Goal: Task Accomplishment & Management: Use online tool/utility

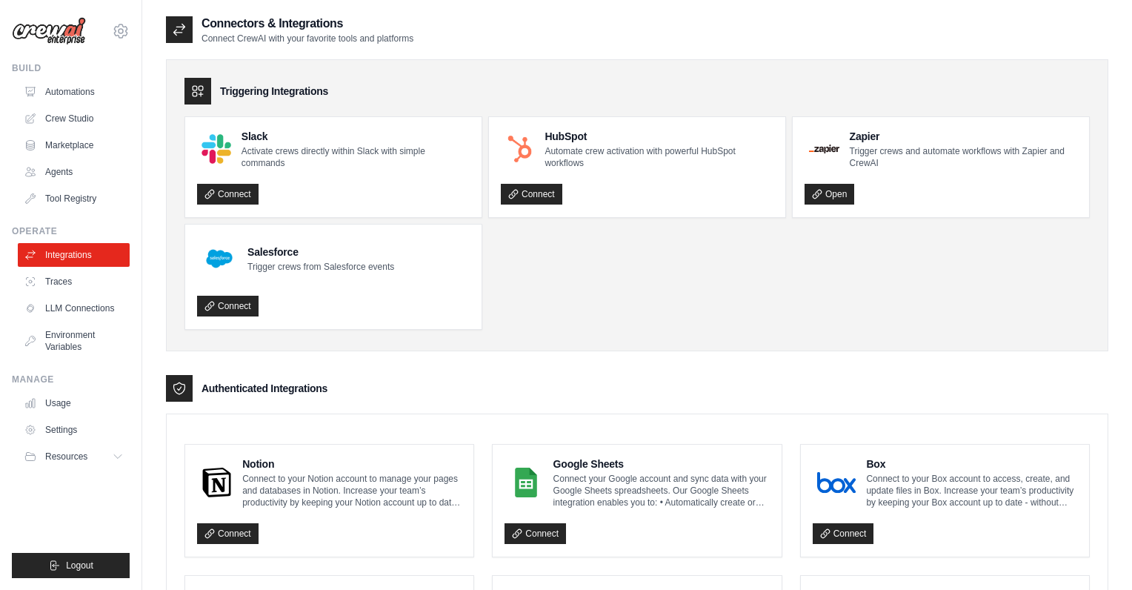
scroll to position [68, 0]
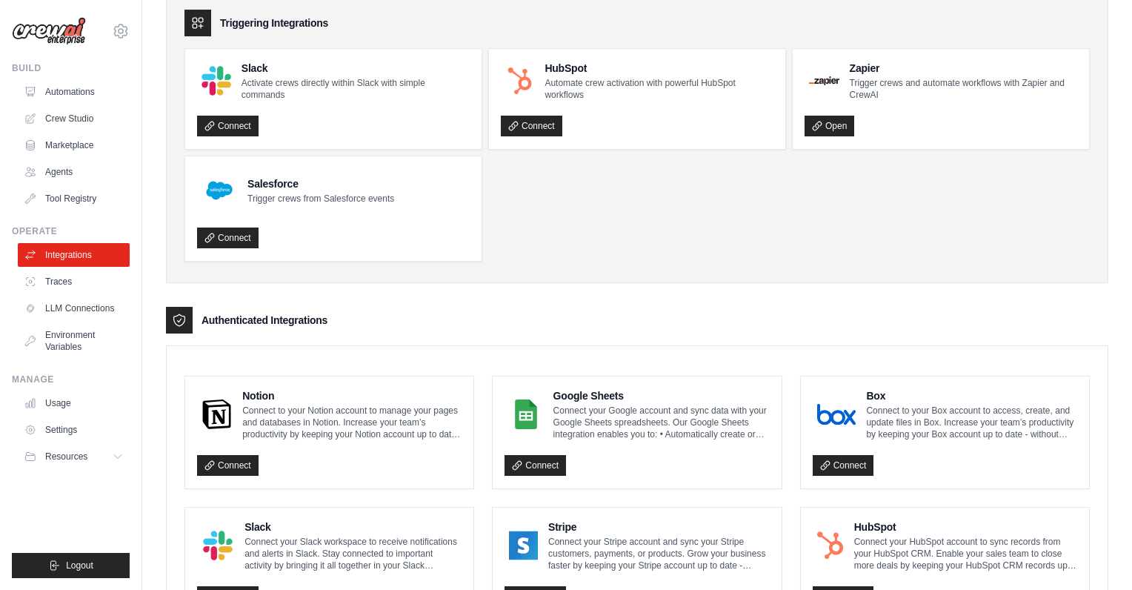
click at [64, 24] on img at bounding box center [49, 31] width 74 height 28
click at [44, 32] on img at bounding box center [49, 31] width 74 height 28
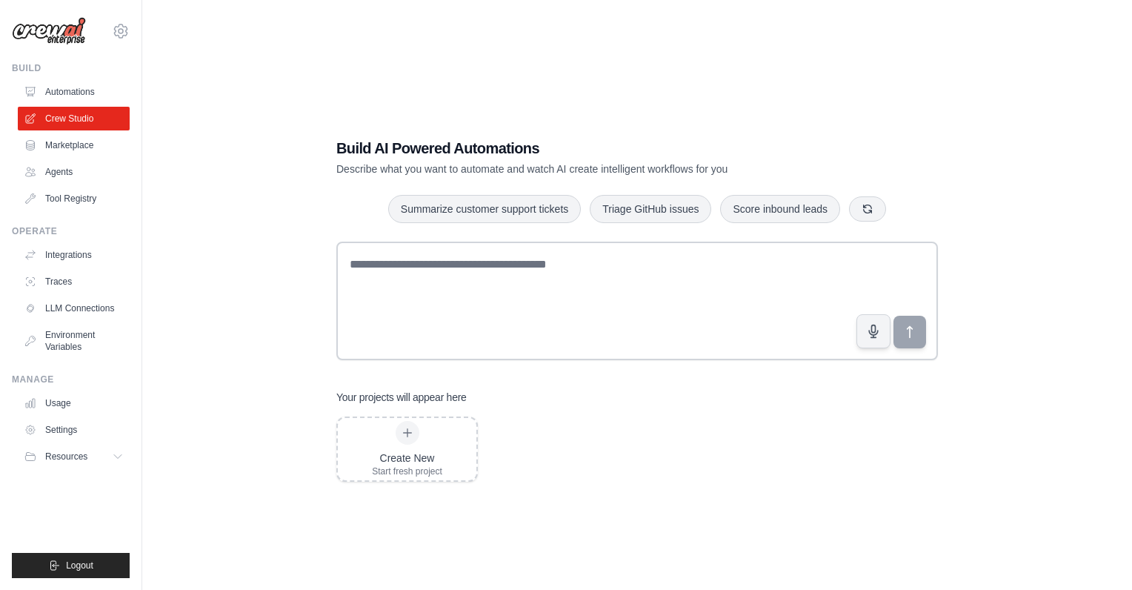
click at [64, 23] on img at bounding box center [49, 31] width 74 height 28
click at [96, 119] on link "Crew Studio" at bounding box center [75, 119] width 112 height 24
click at [78, 87] on link "Automations" at bounding box center [74, 92] width 112 height 24
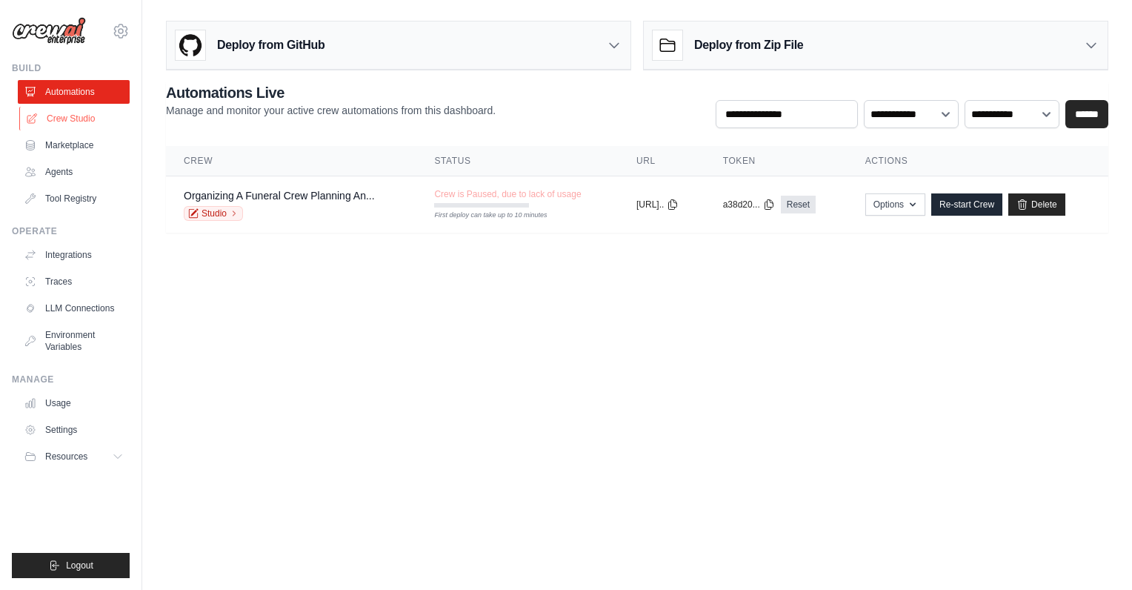
click at [82, 118] on link "Crew Studio" at bounding box center [75, 119] width 112 height 24
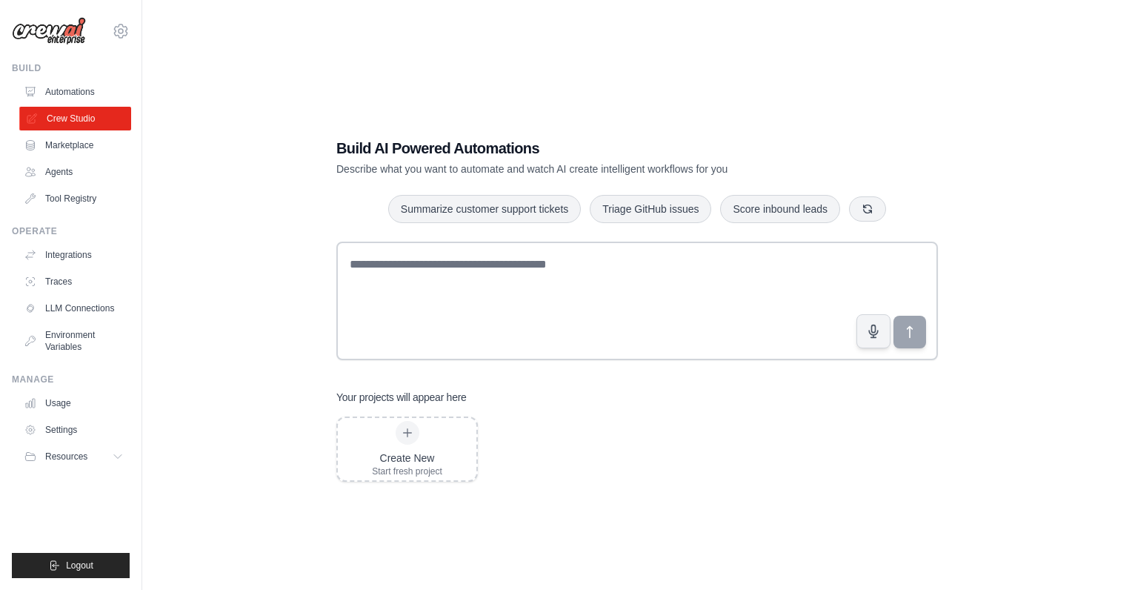
click at [76, 121] on link "Crew Studio" at bounding box center [75, 119] width 112 height 24
click at [414, 433] on div at bounding box center [408, 433] width 24 height 24
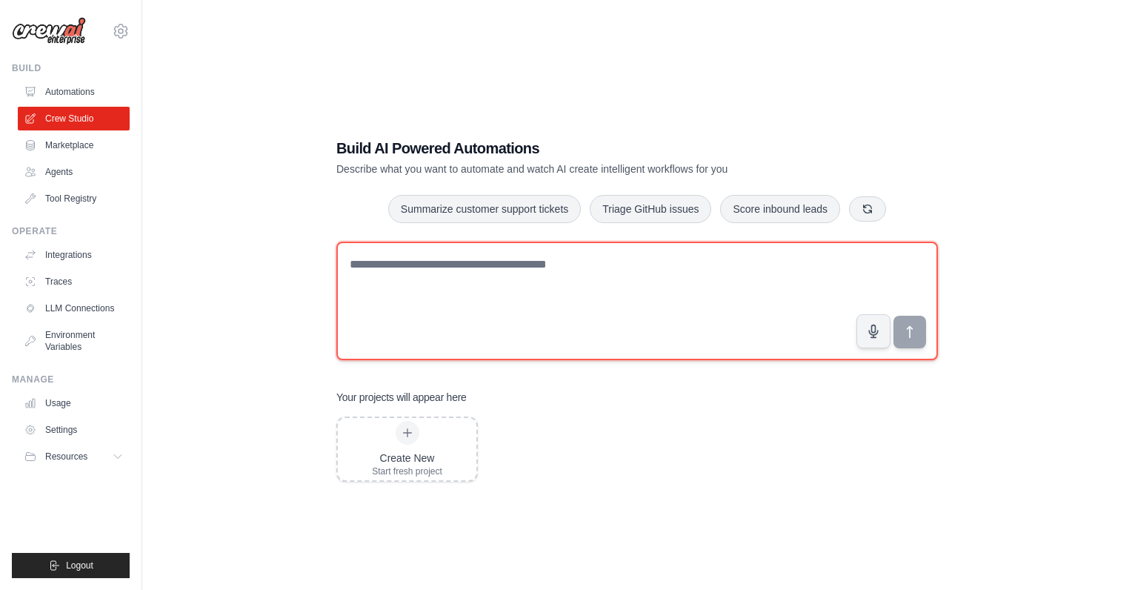
click at [521, 300] on textarea at bounding box center [636, 300] width 601 height 119
drag, startPoint x: 496, startPoint y: 277, endPoint x: 345, endPoint y: 265, distance: 151.6
click at [345, 265] on textarea "**********" at bounding box center [636, 300] width 601 height 119
paste textarea "**********"
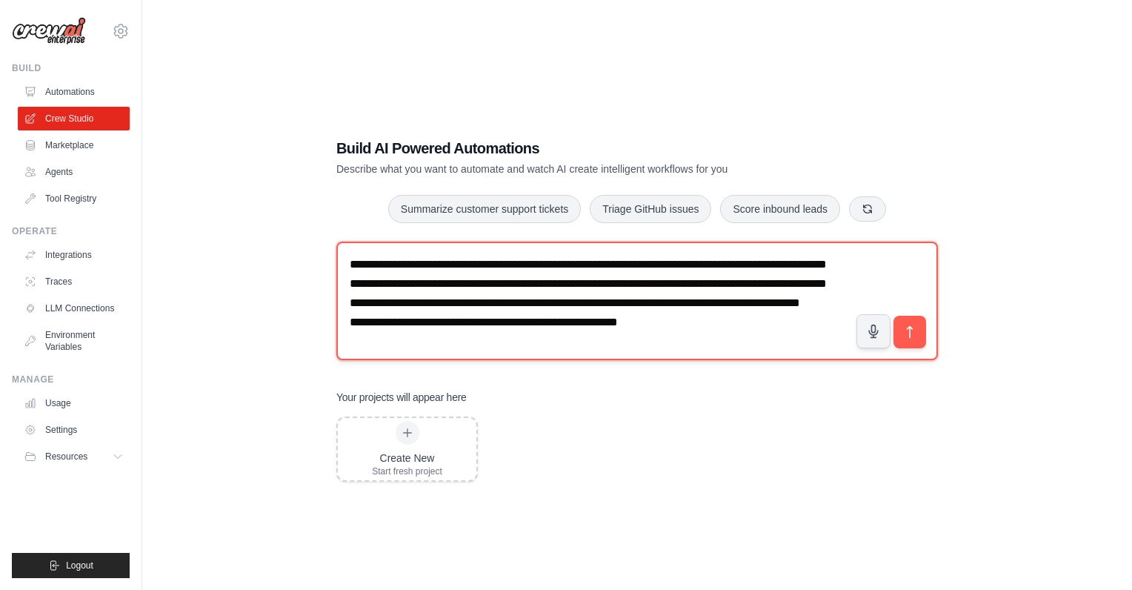
scroll to position [28, 0]
type textarea "**********"
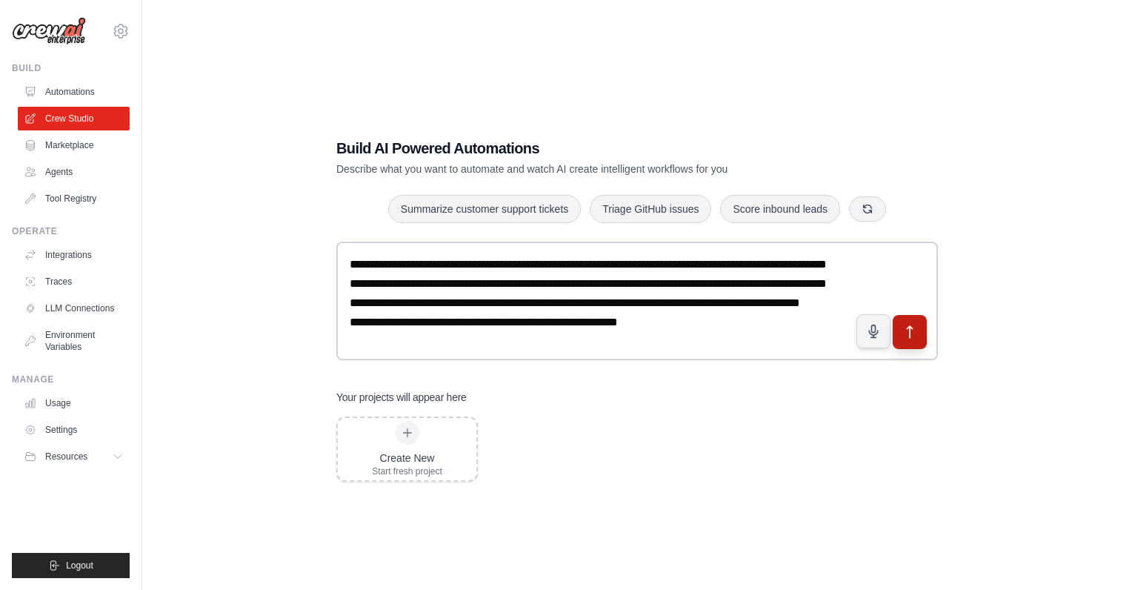
click at [917, 333] on icon "submit" at bounding box center [910, 332] width 16 height 16
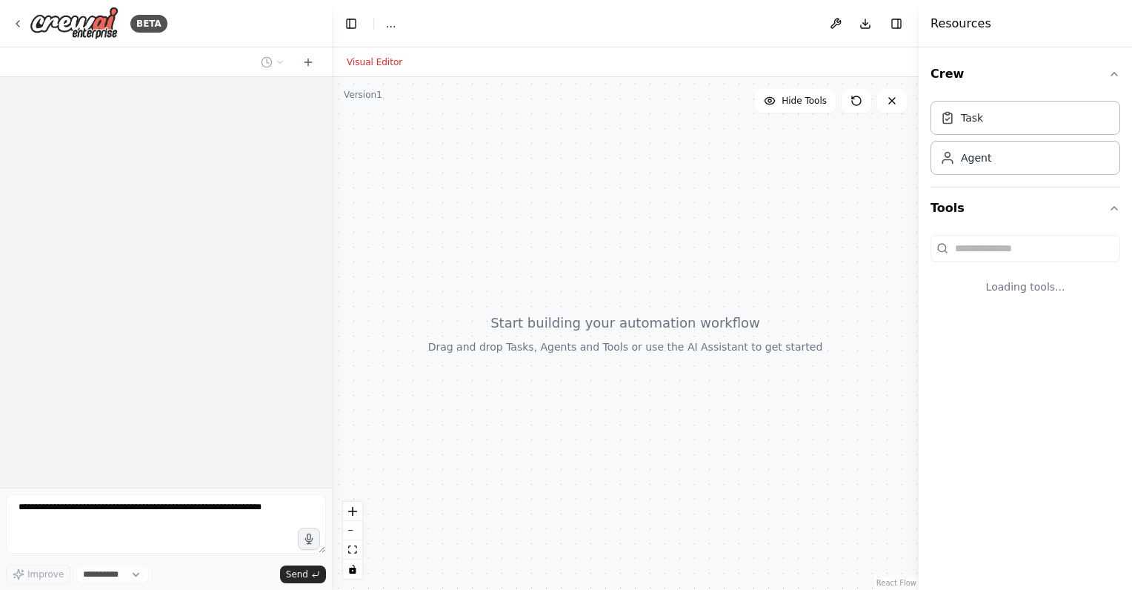
select select "****"
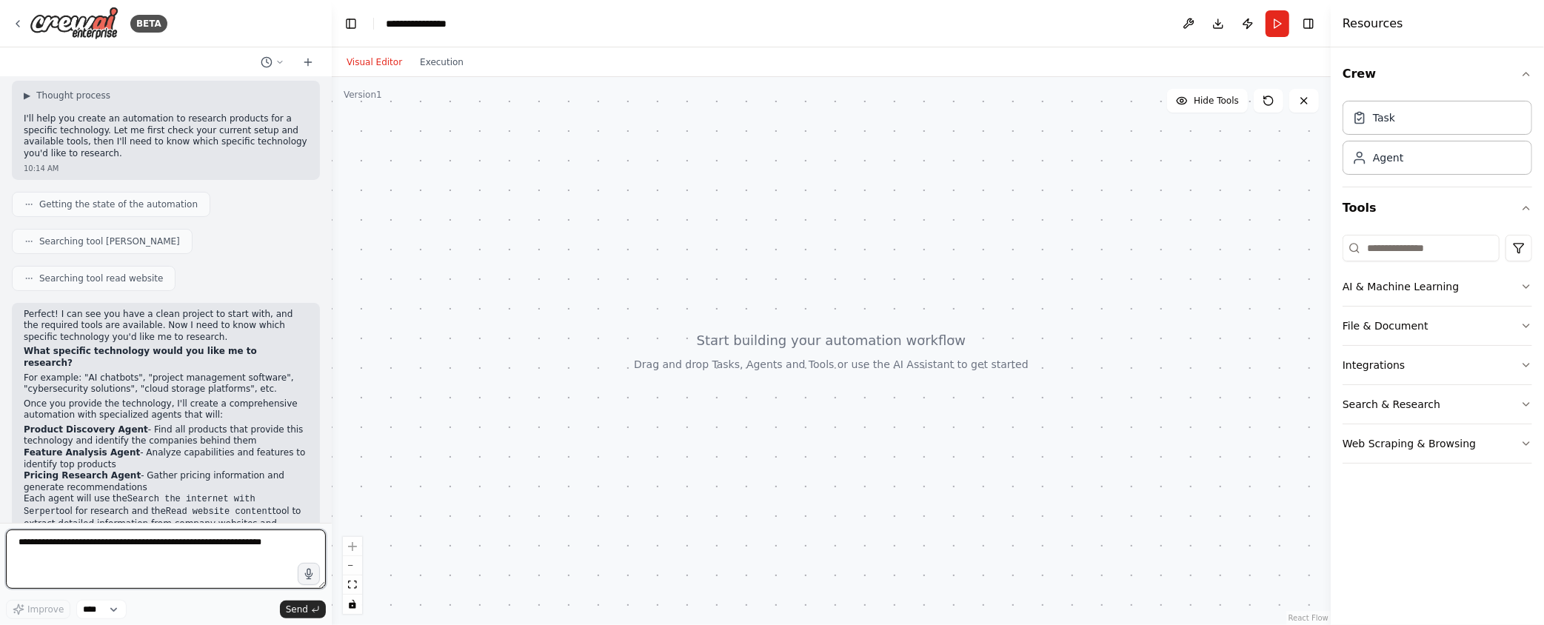
scroll to position [138, 0]
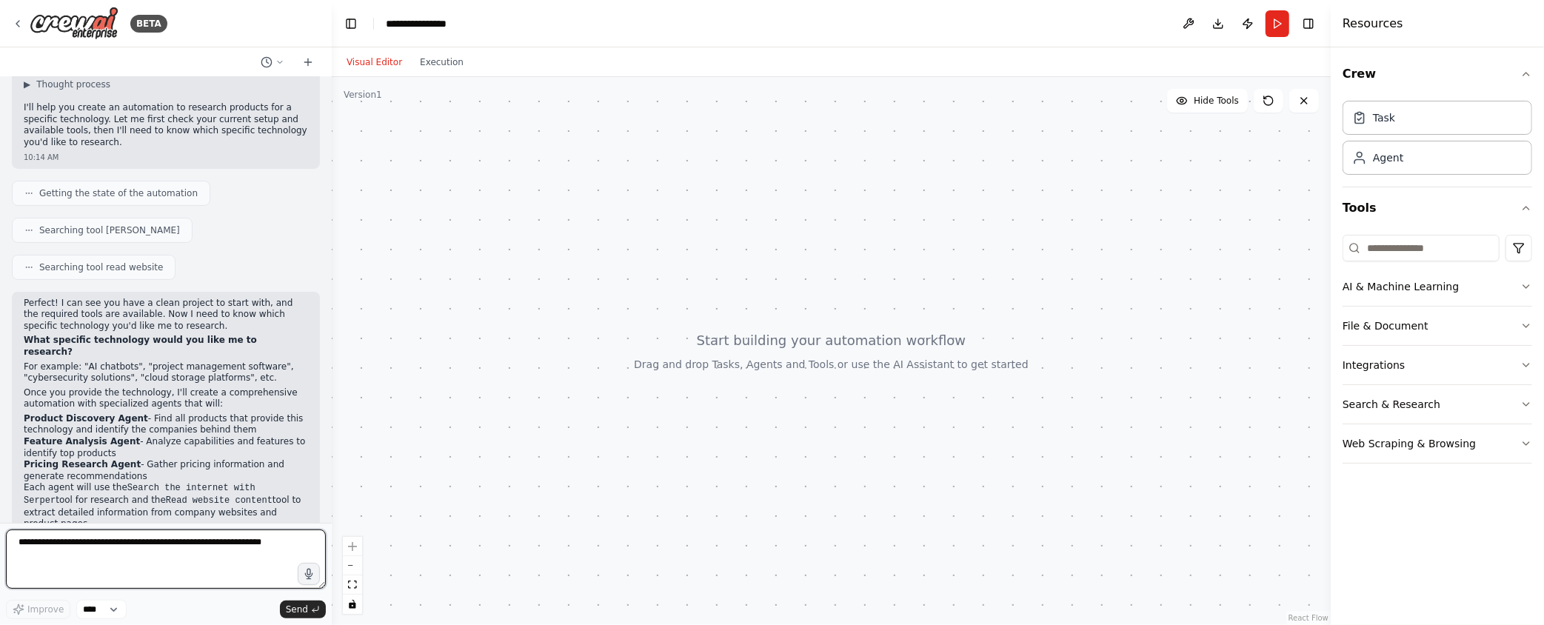
click at [123, 558] on textarea at bounding box center [166, 559] width 320 height 59
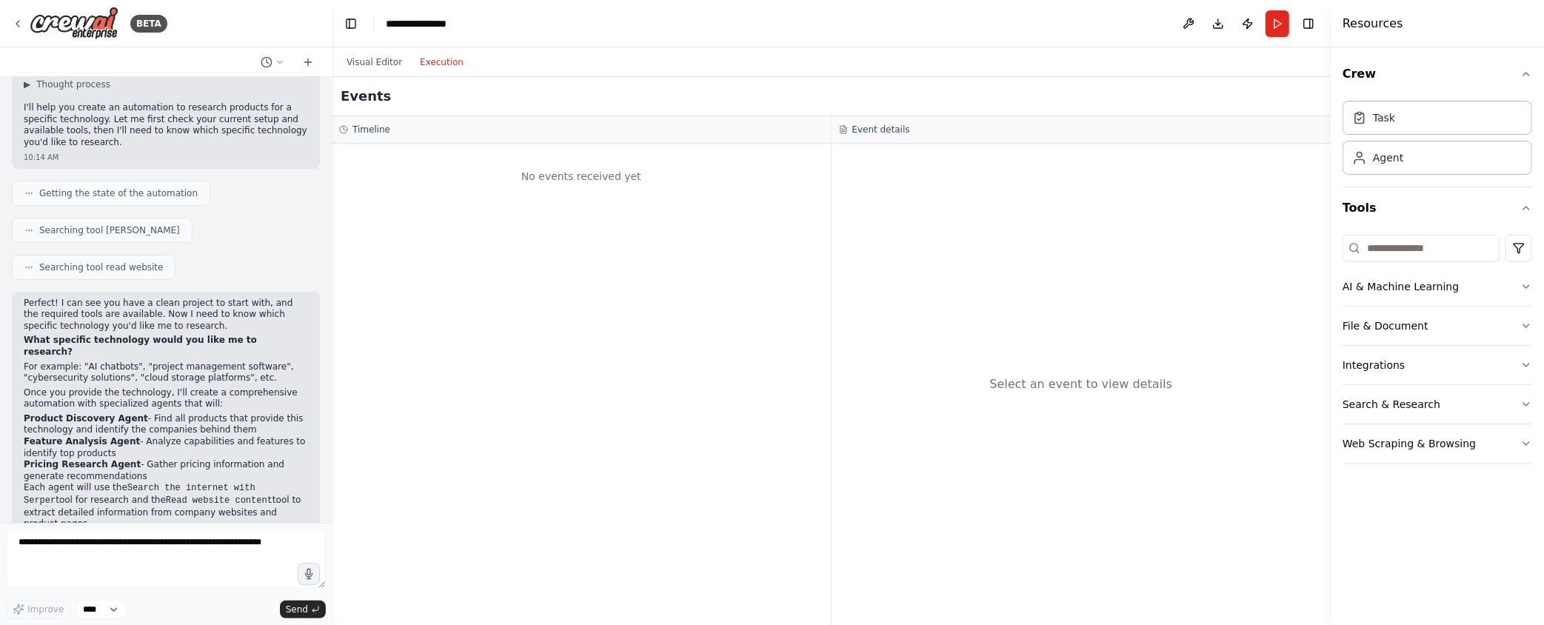
click at [438, 62] on button "Execution" at bounding box center [441, 62] width 61 height 18
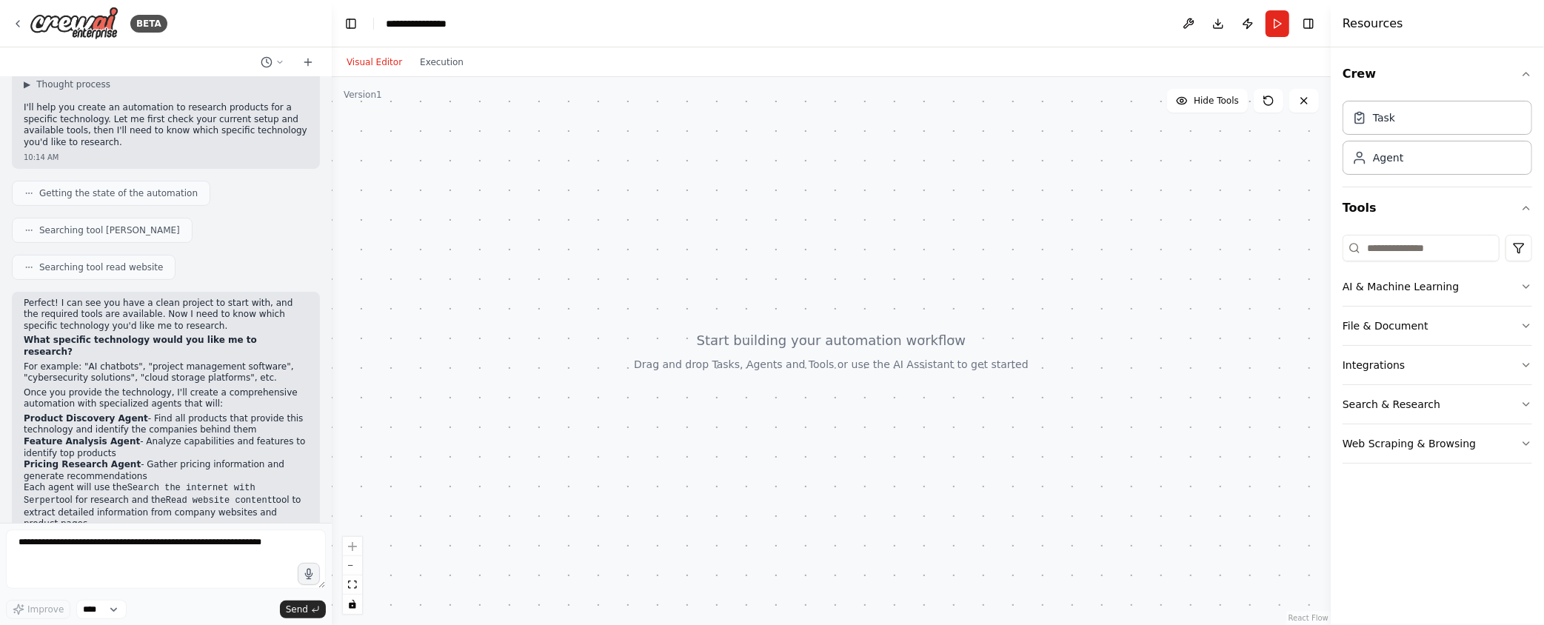
click at [380, 64] on button "Visual Editor" at bounding box center [374, 62] width 73 height 18
click at [32, 550] on textarea at bounding box center [166, 559] width 320 height 59
click at [1131, 19] on button "Run" at bounding box center [1278, 23] width 24 height 27
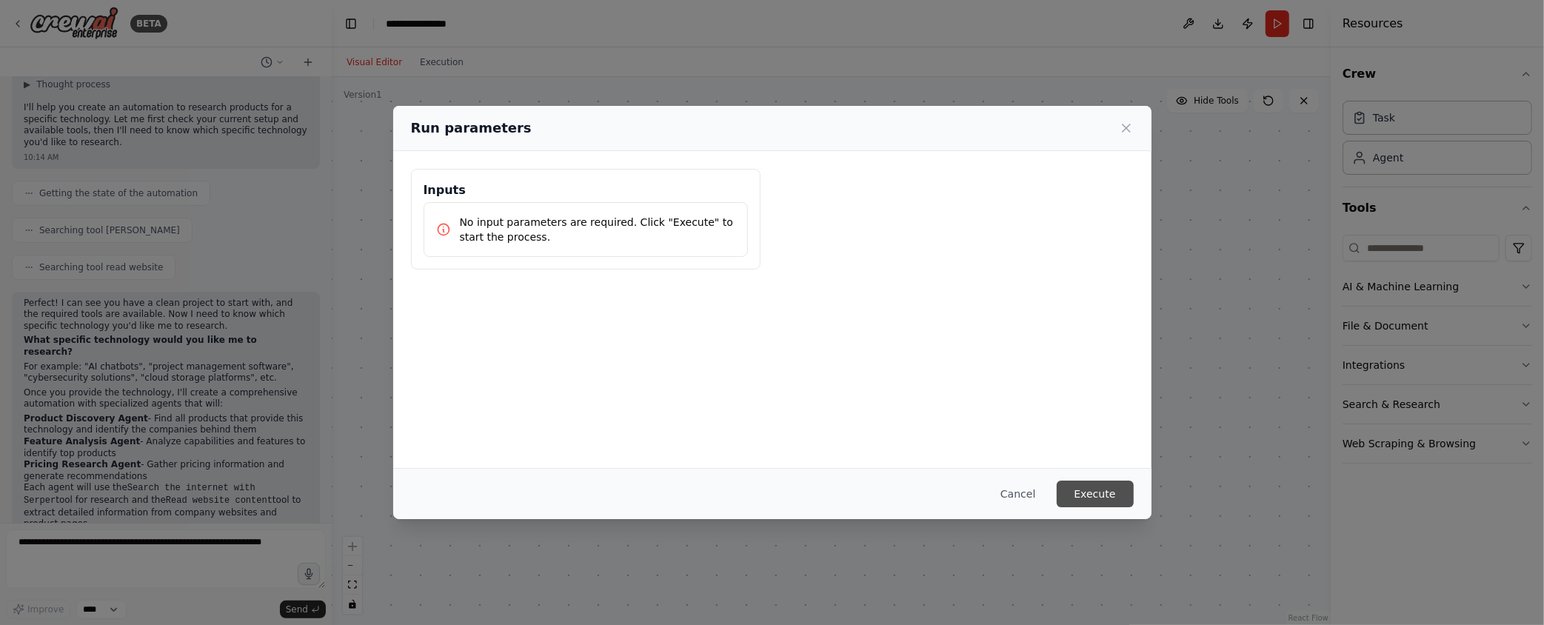
click at [1094, 495] on button "Execute" at bounding box center [1095, 494] width 77 height 27
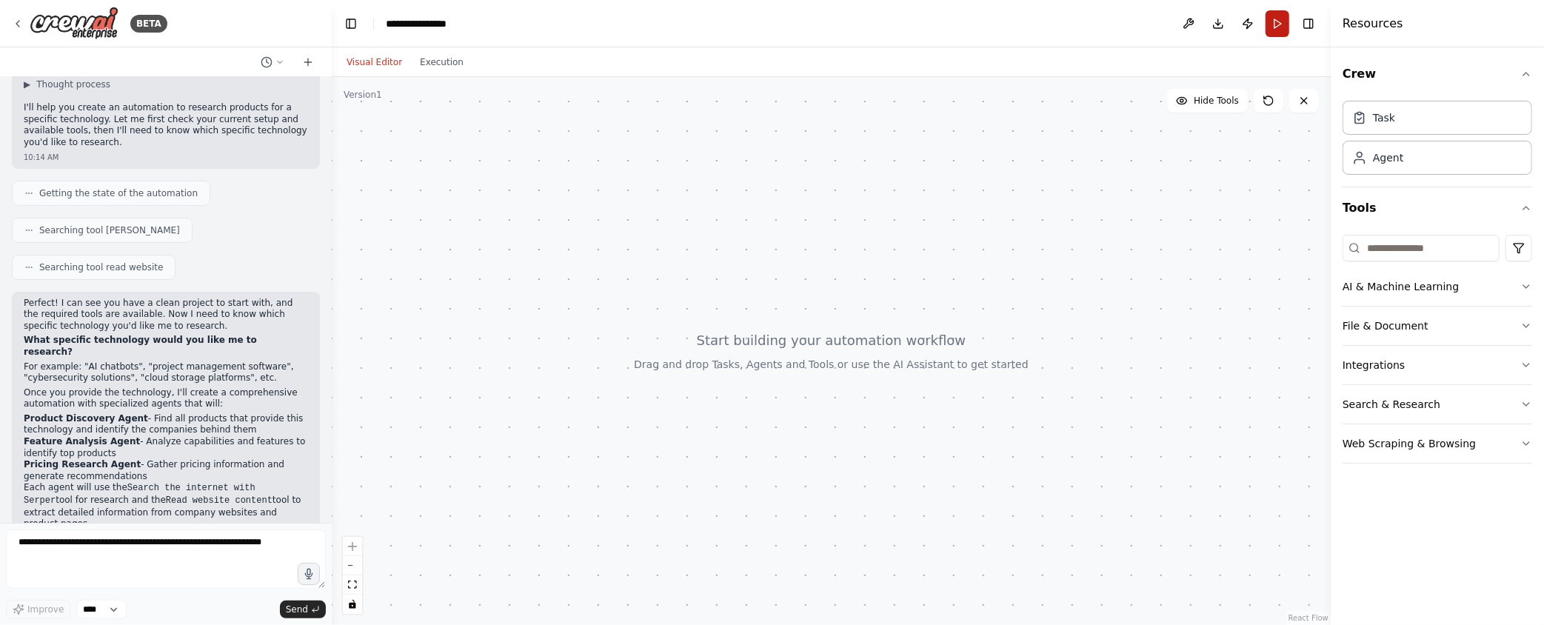
click at [1131, 22] on button "Run" at bounding box center [1278, 23] width 24 height 27
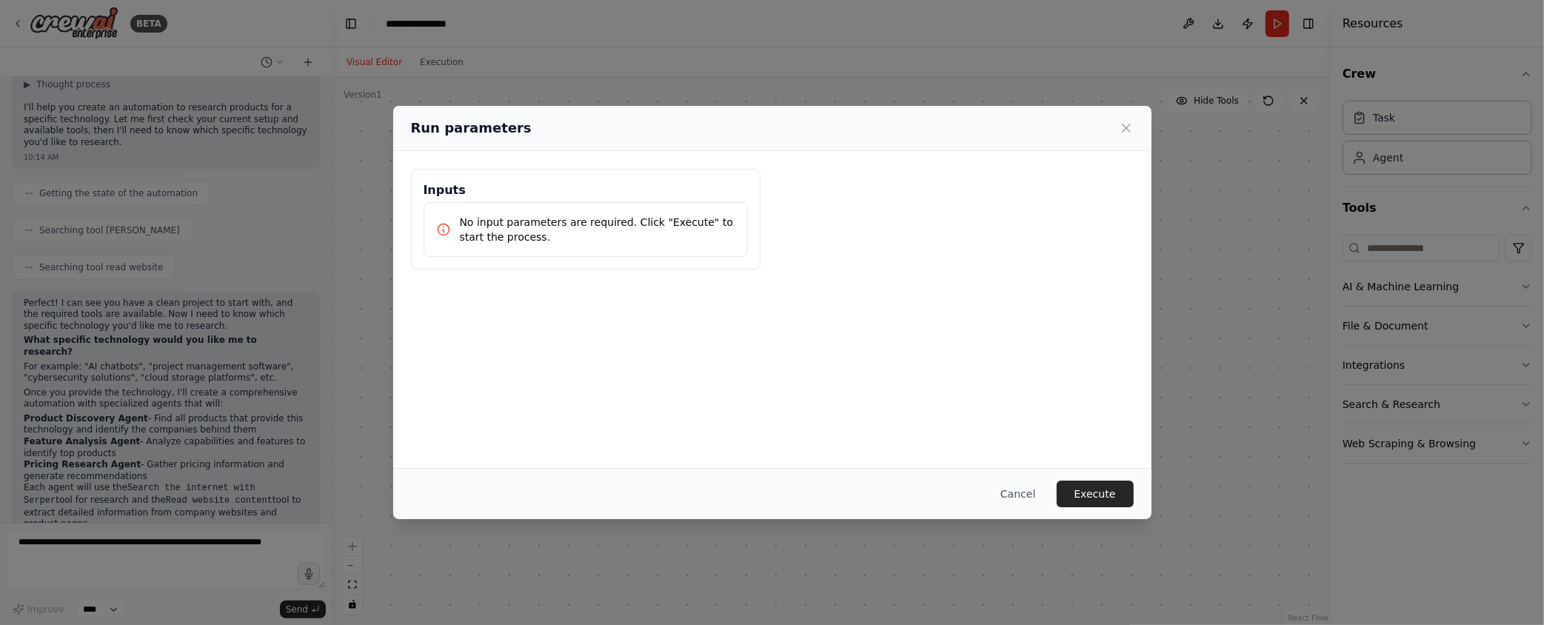
click at [663, 230] on p "No input parameters are required. Click "Execute" to start the process." at bounding box center [598, 230] width 276 height 30
click at [589, 217] on p "No input parameters are required. Click "Execute" to start the process." at bounding box center [598, 230] width 276 height 30
click at [580, 226] on p "No input parameters are required. Click "Execute" to start the process." at bounding box center [598, 230] width 276 height 30
click at [527, 188] on h3 "Inputs" at bounding box center [586, 190] width 324 height 18
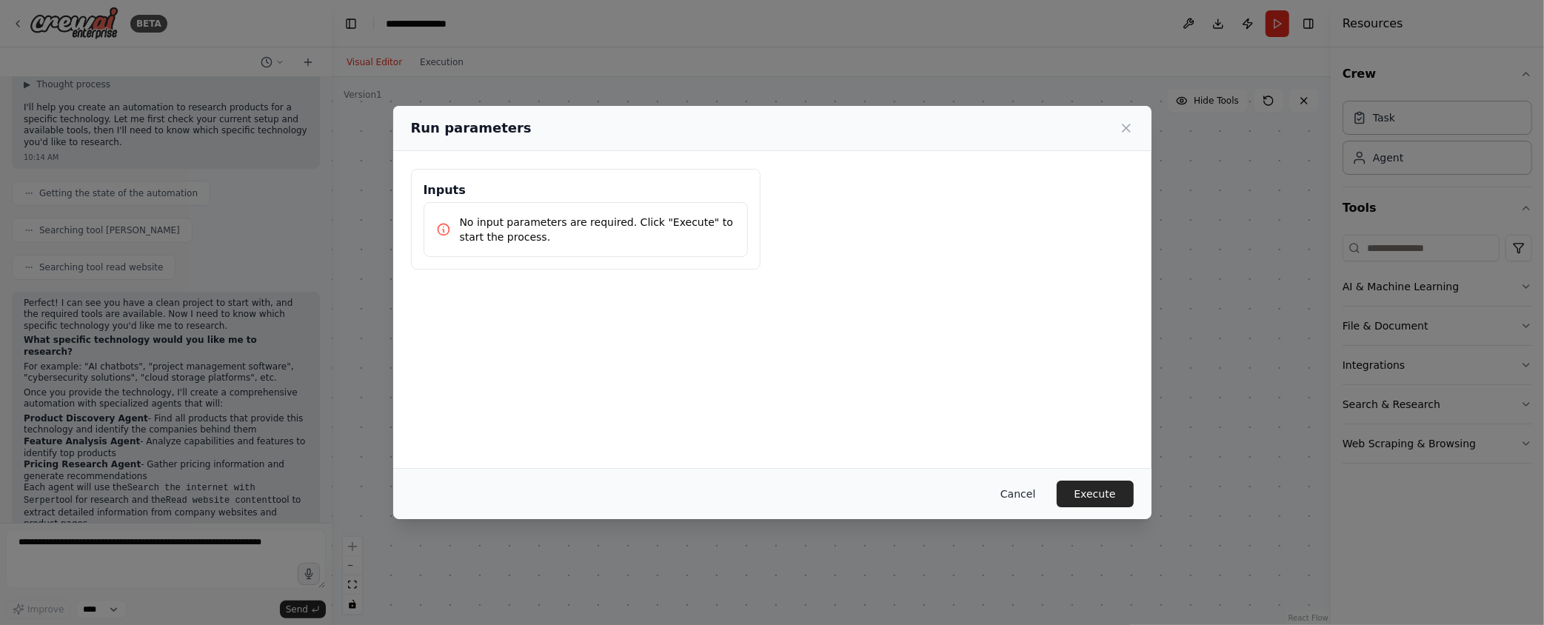
click at [1046, 490] on button "Cancel" at bounding box center [1018, 494] width 59 height 27
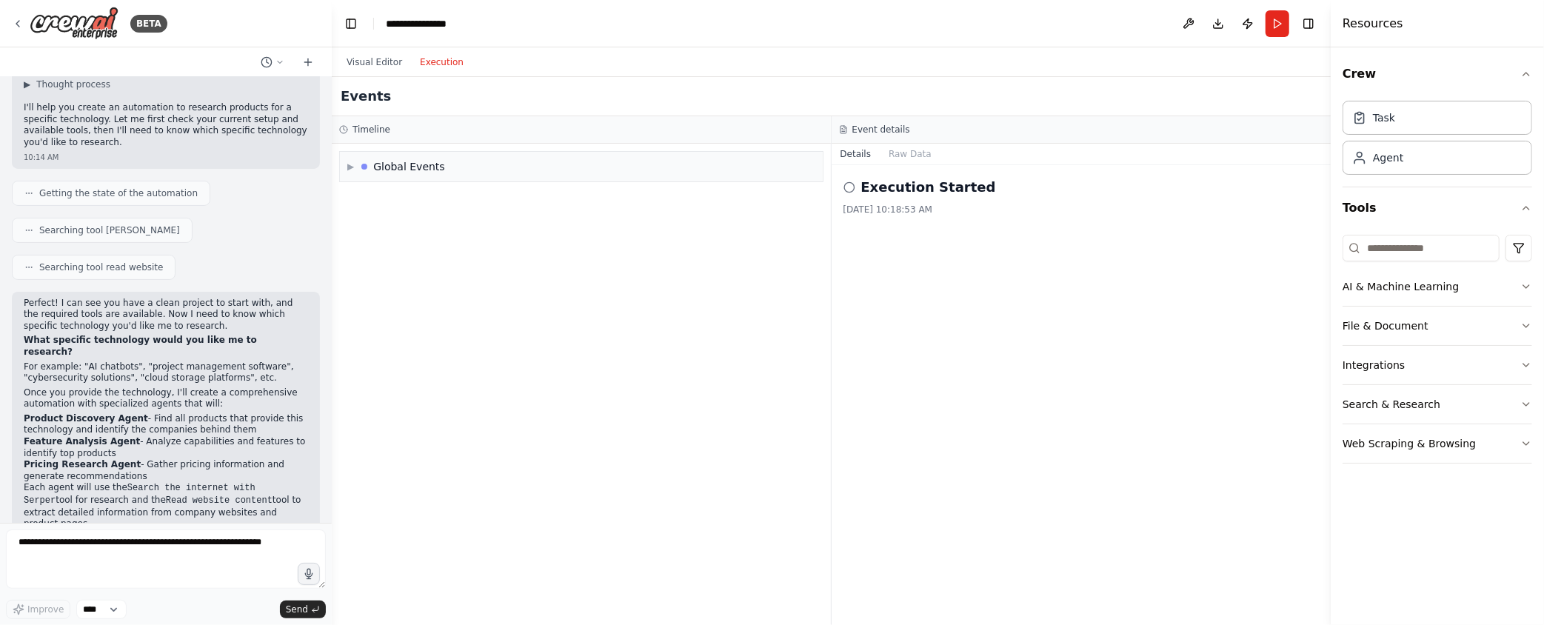
click at [454, 63] on button "Execution" at bounding box center [441, 62] width 61 height 18
click at [353, 162] on span "▶" at bounding box center [350, 167] width 7 height 12
click at [1131, 28] on button "Run" at bounding box center [1278, 23] width 24 height 27
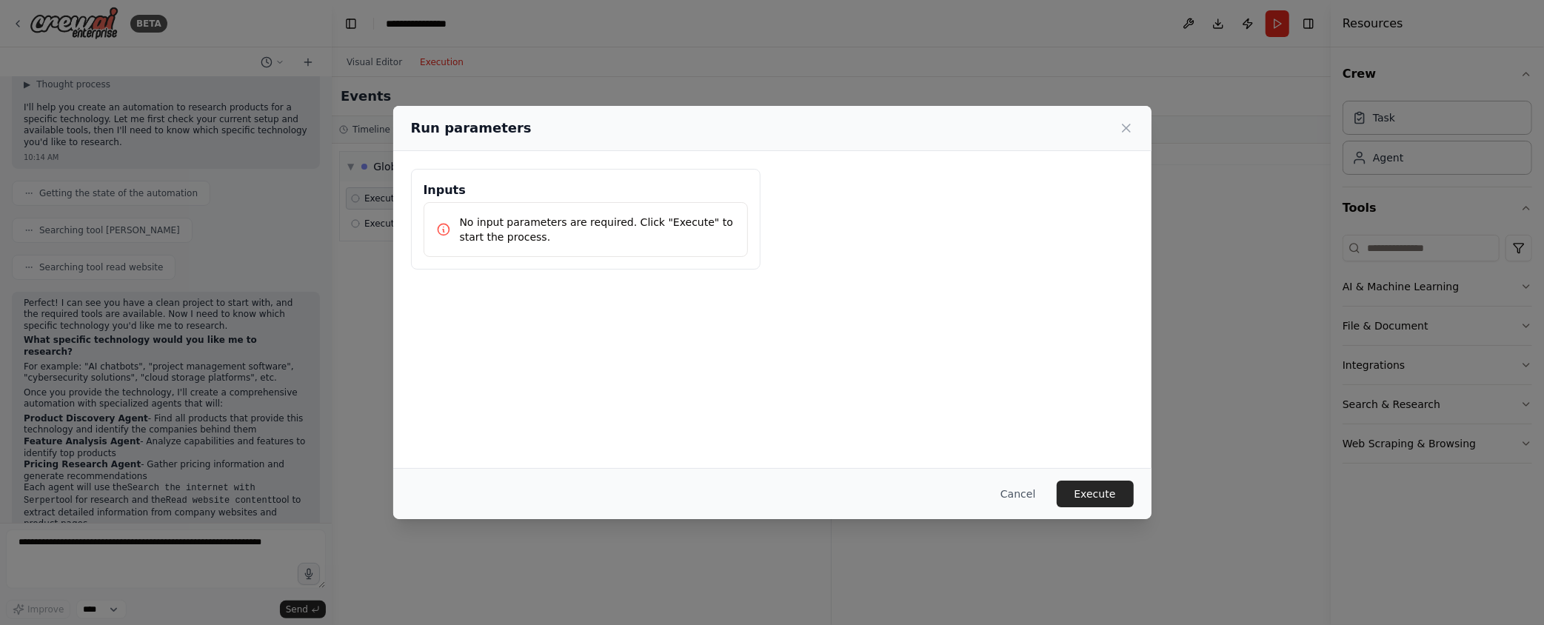
click at [1078, 473] on div "Cancel Execute" at bounding box center [772, 493] width 758 height 51
click at [1098, 501] on button "Execute" at bounding box center [1095, 494] width 77 height 27
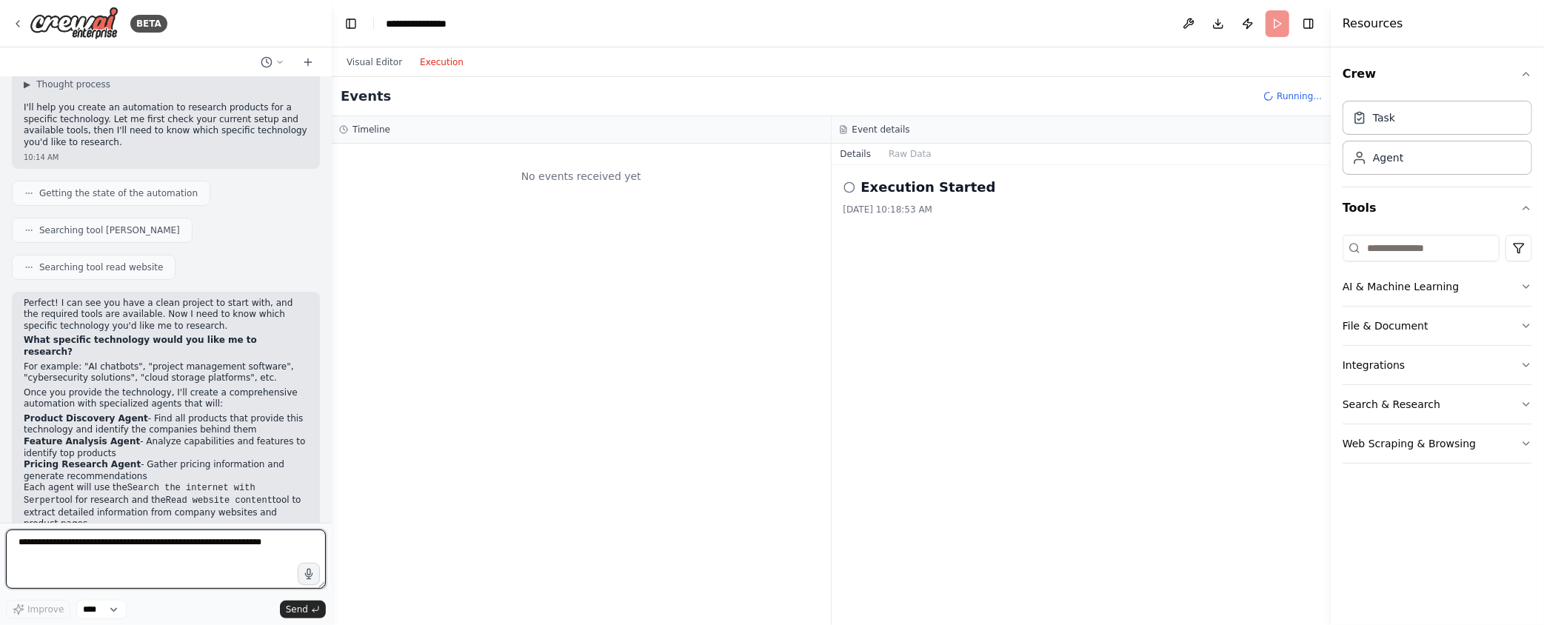
click at [192, 549] on textarea at bounding box center [166, 559] width 320 height 59
type textarea "**********"
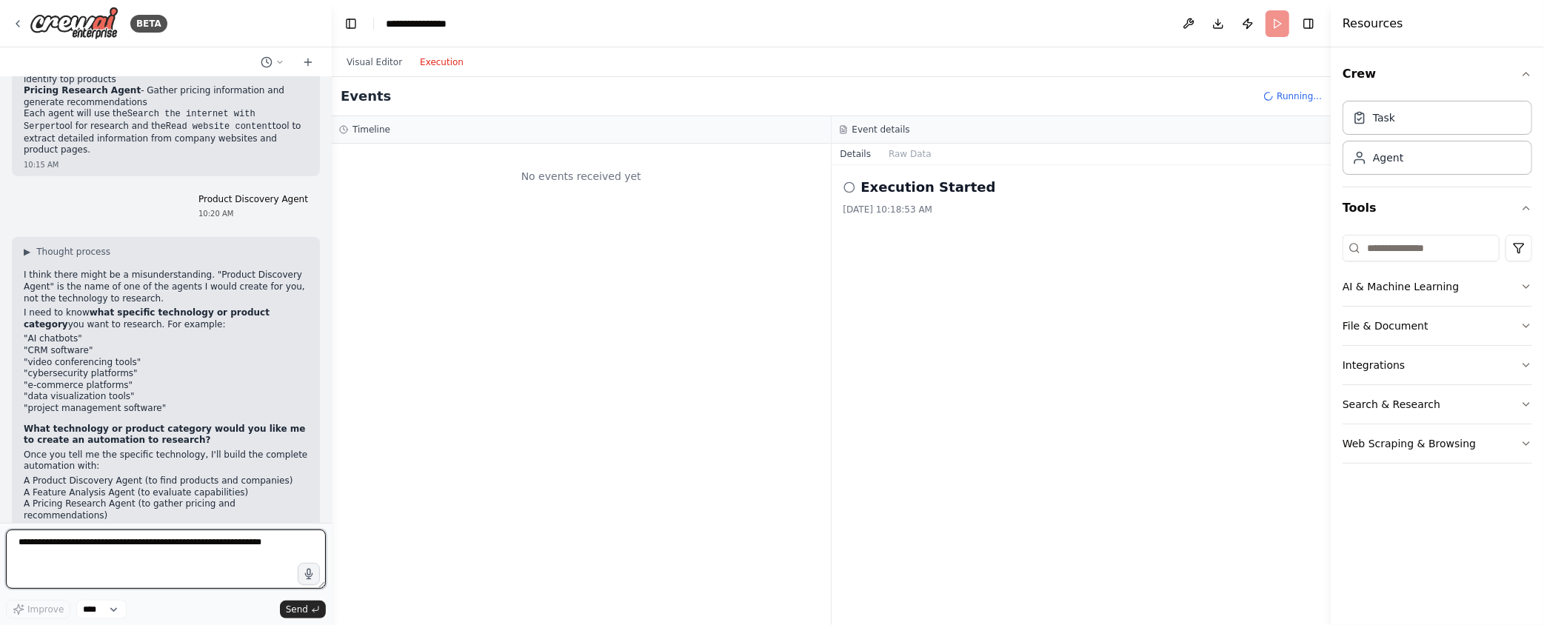
scroll to position [524, 0]
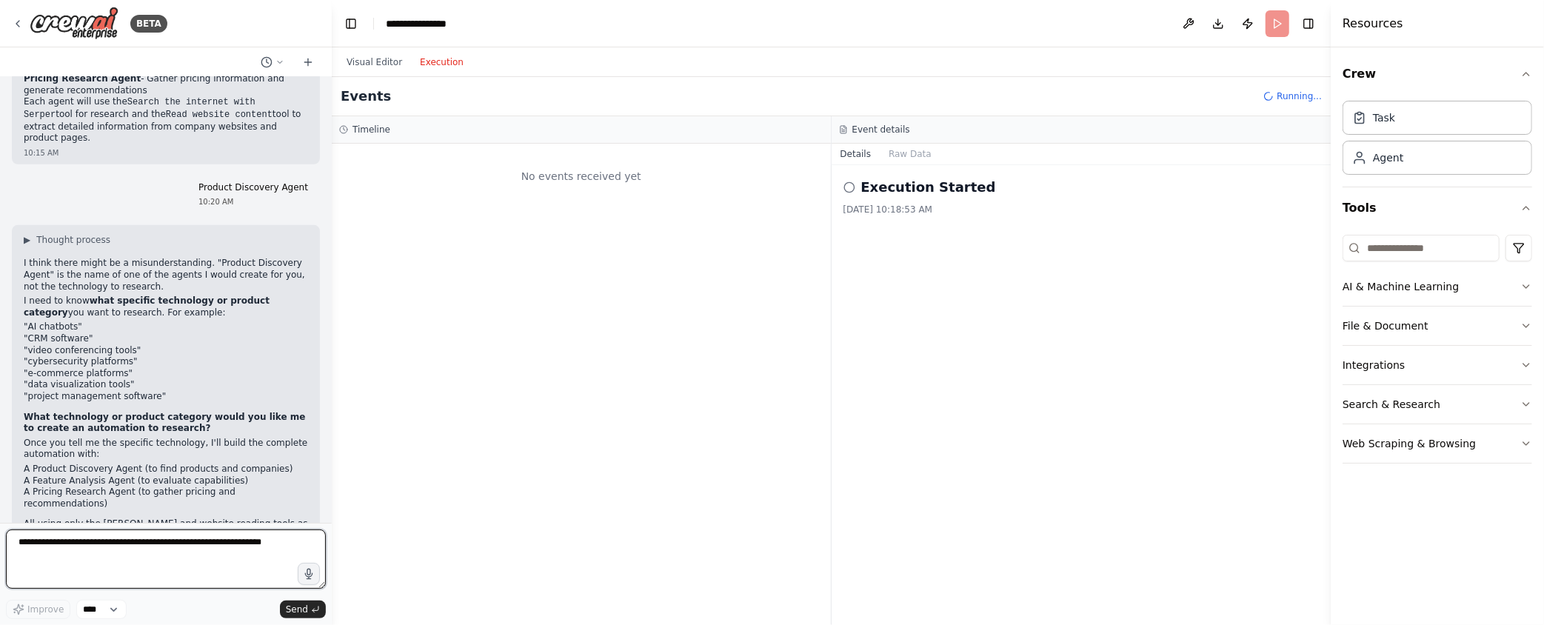
click at [91, 563] on textarea at bounding box center [166, 559] width 320 height 59
type textarea "**********"
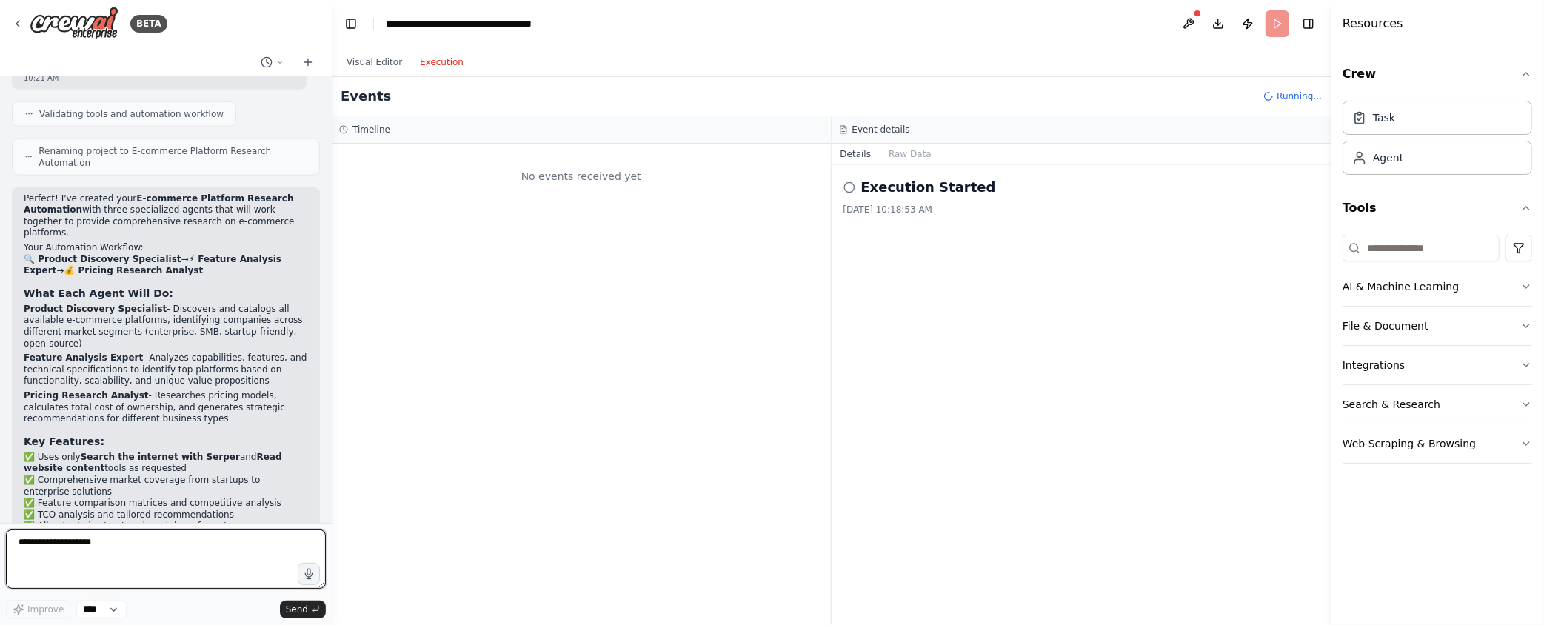
scroll to position [1584, 0]
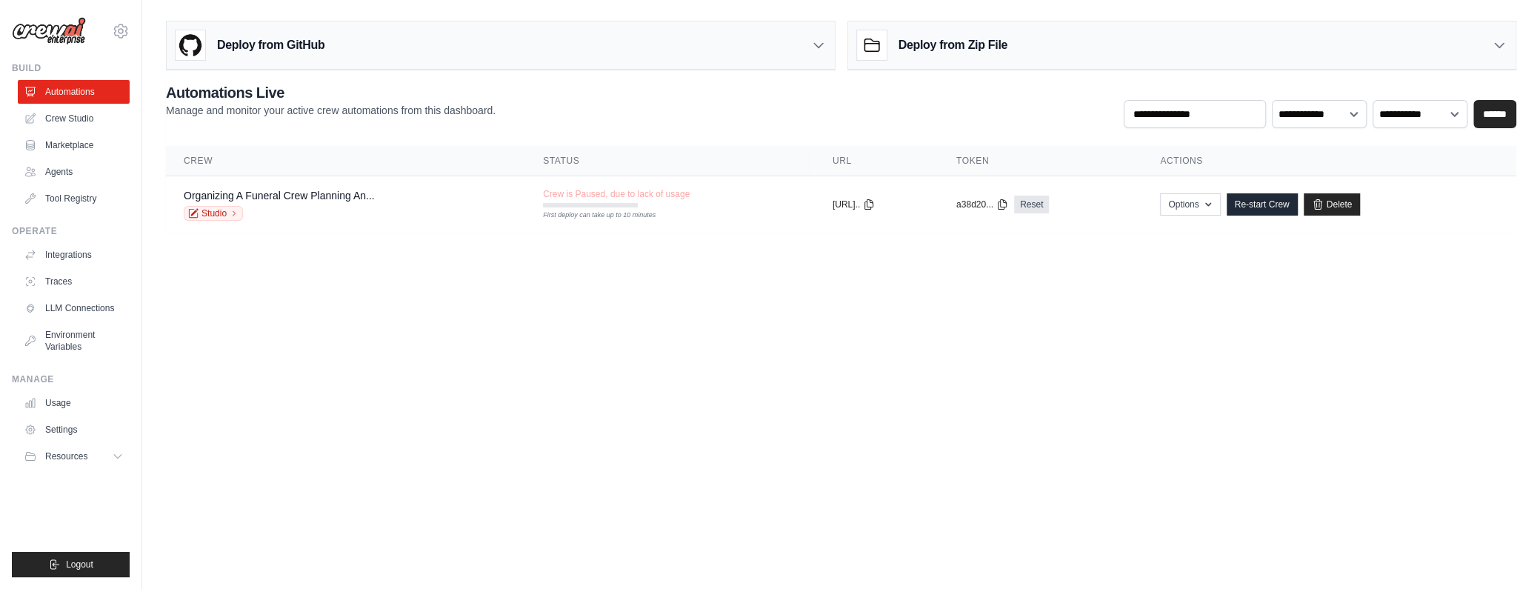
click at [54, 30] on img at bounding box center [49, 31] width 74 height 28
click at [79, 116] on link "Crew Studio" at bounding box center [75, 119] width 112 height 24
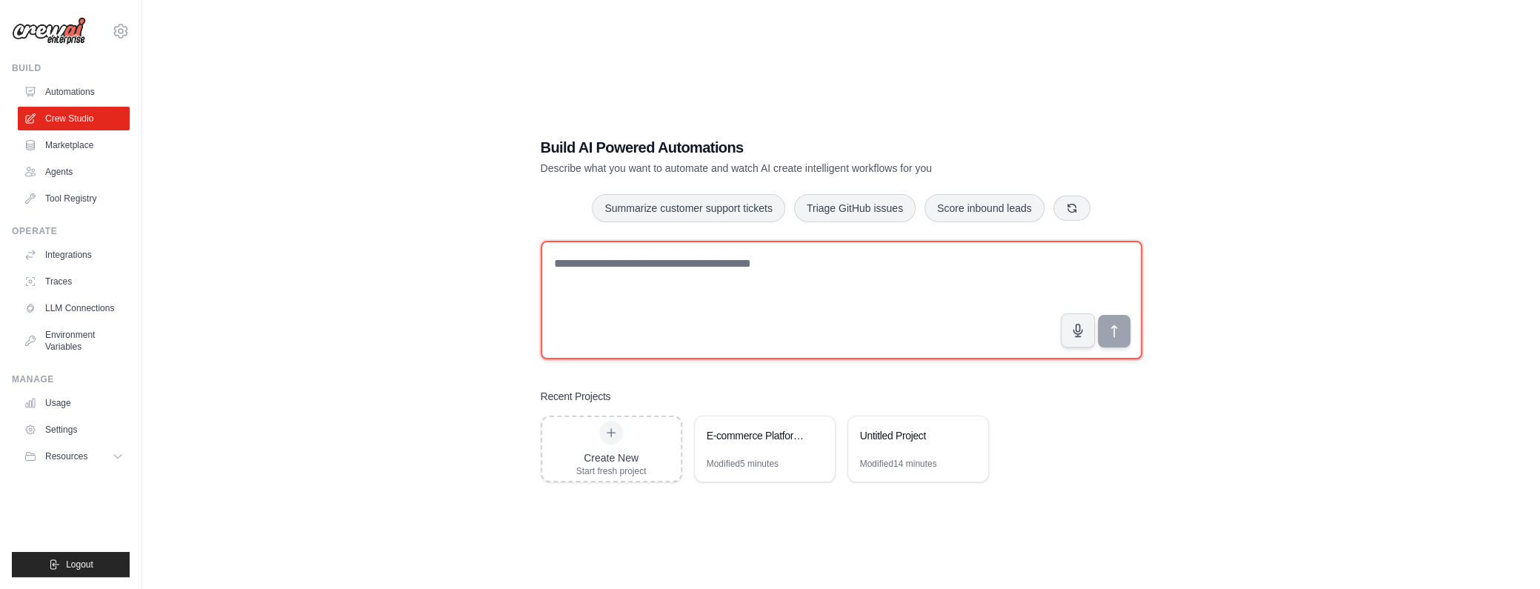
click at [610, 281] on textarea at bounding box center [841, 300] width 601 height 119
paste textarea "**********"
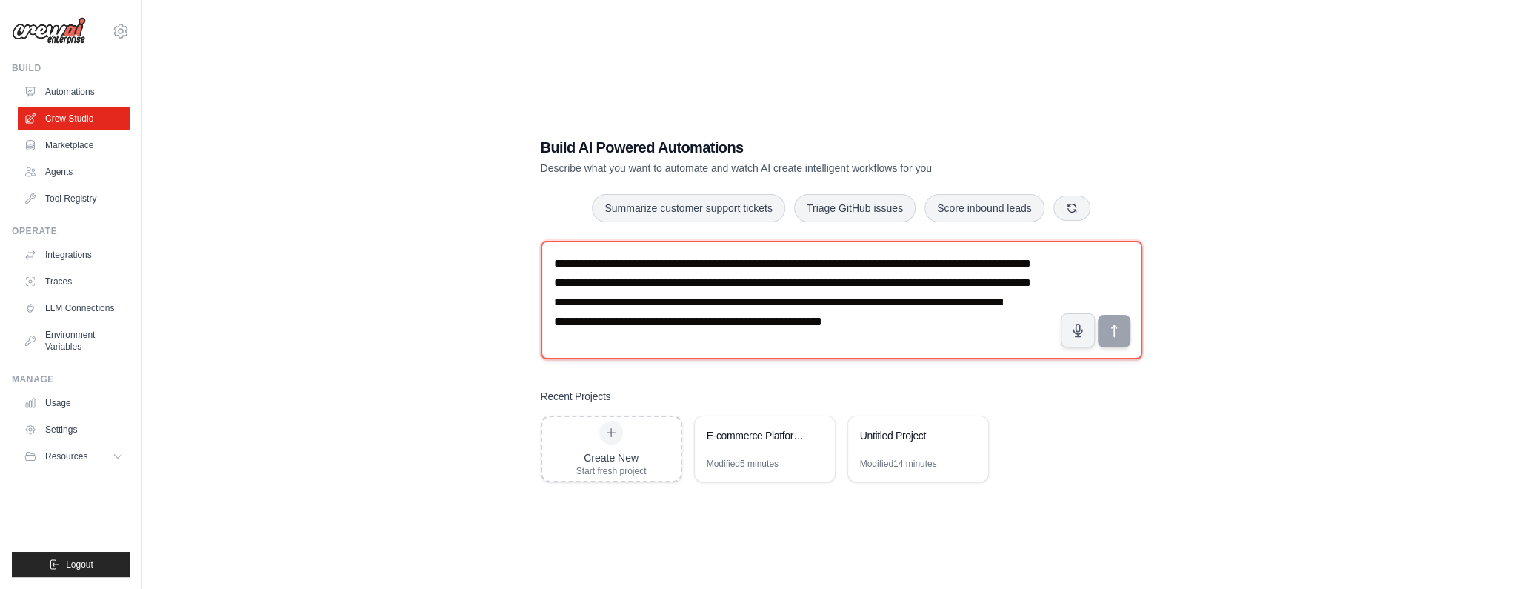
scroll to position [28, 0]
type textarea "**********"
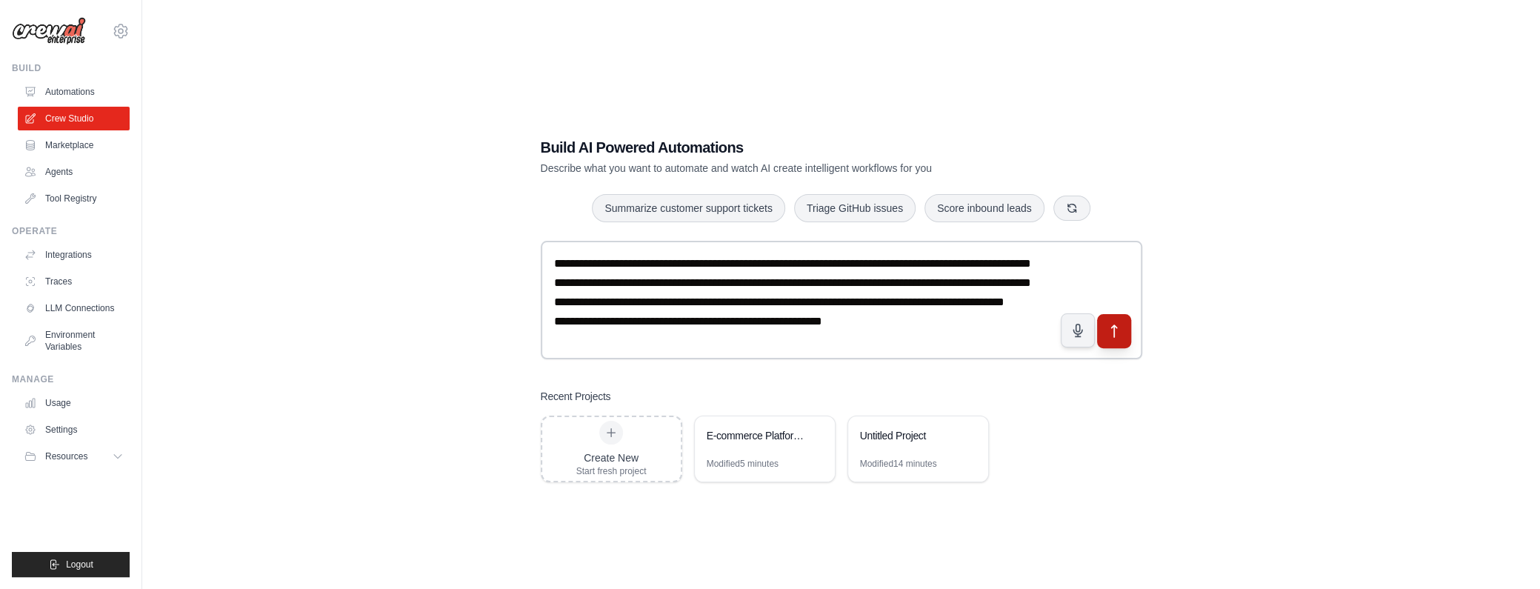
click at [1118, 327] on icon "submit" at bounding box center [1114, 331] width 16 height 16
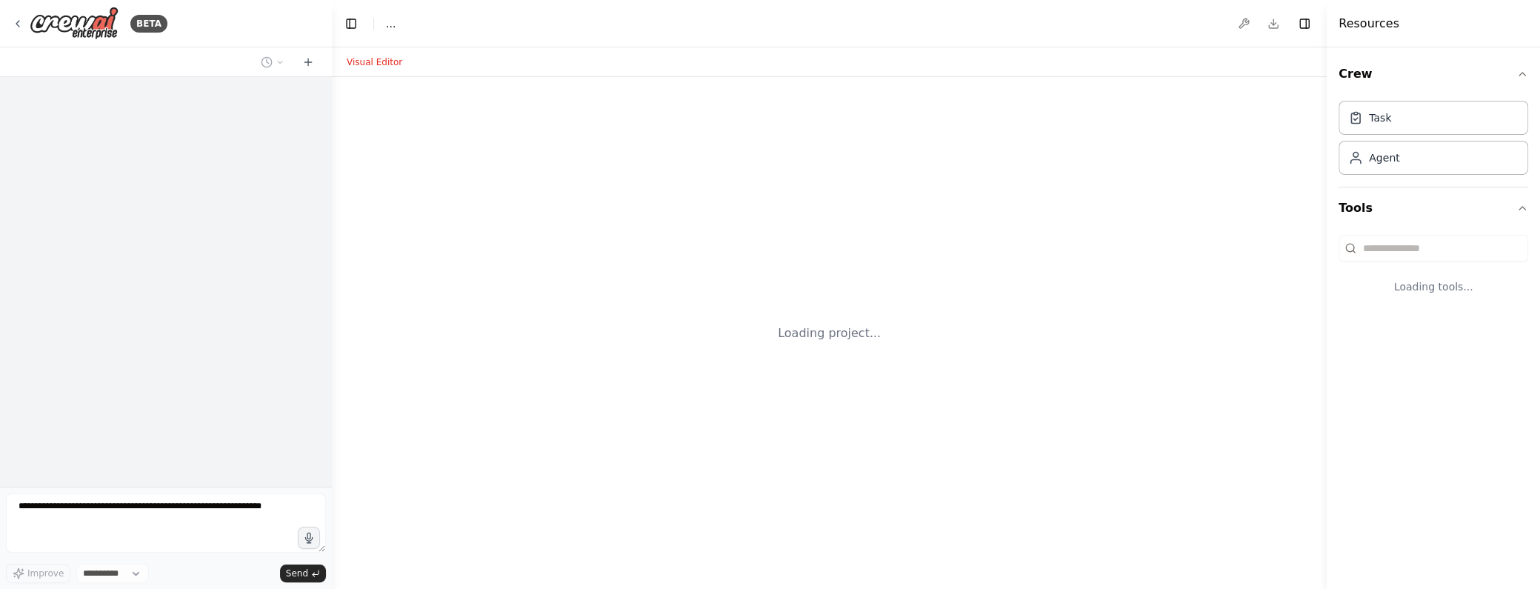
select select "****"
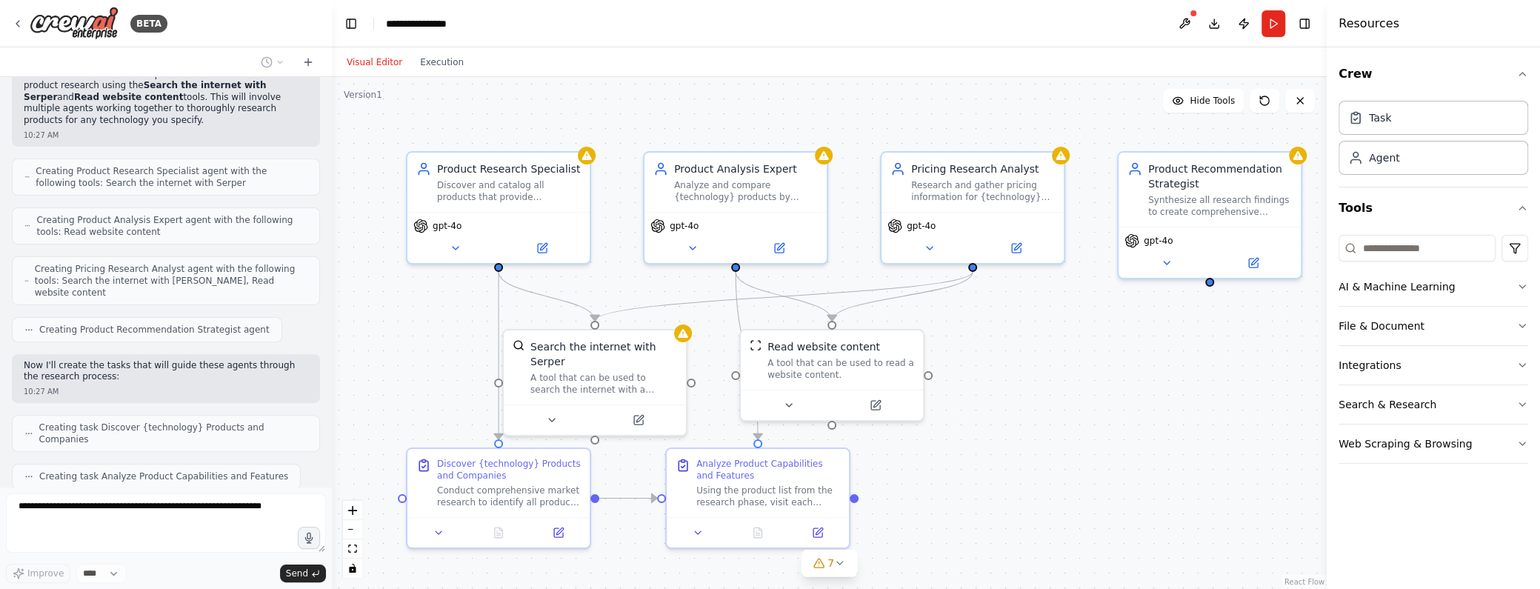
scroll to position [366, 0]
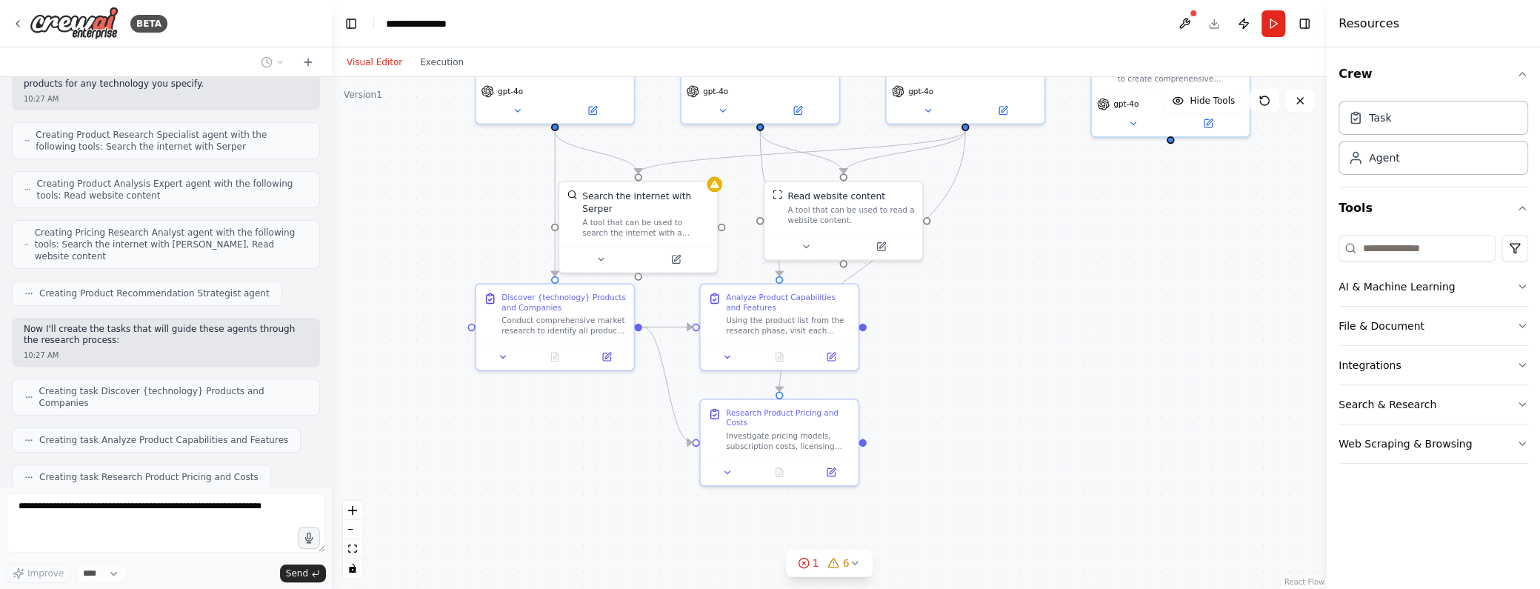
drag, startPoint x: 1199, startPoint y: 459, endPoint x: 1158, endPoint y: 289, distance: 175.2
click at [1158, 289] on div ".deletable-edge-delete-btn { width: 20px; height: 20px; border: 0px solid #ffff…" at bounding box center [829, 333] width 995 height 512
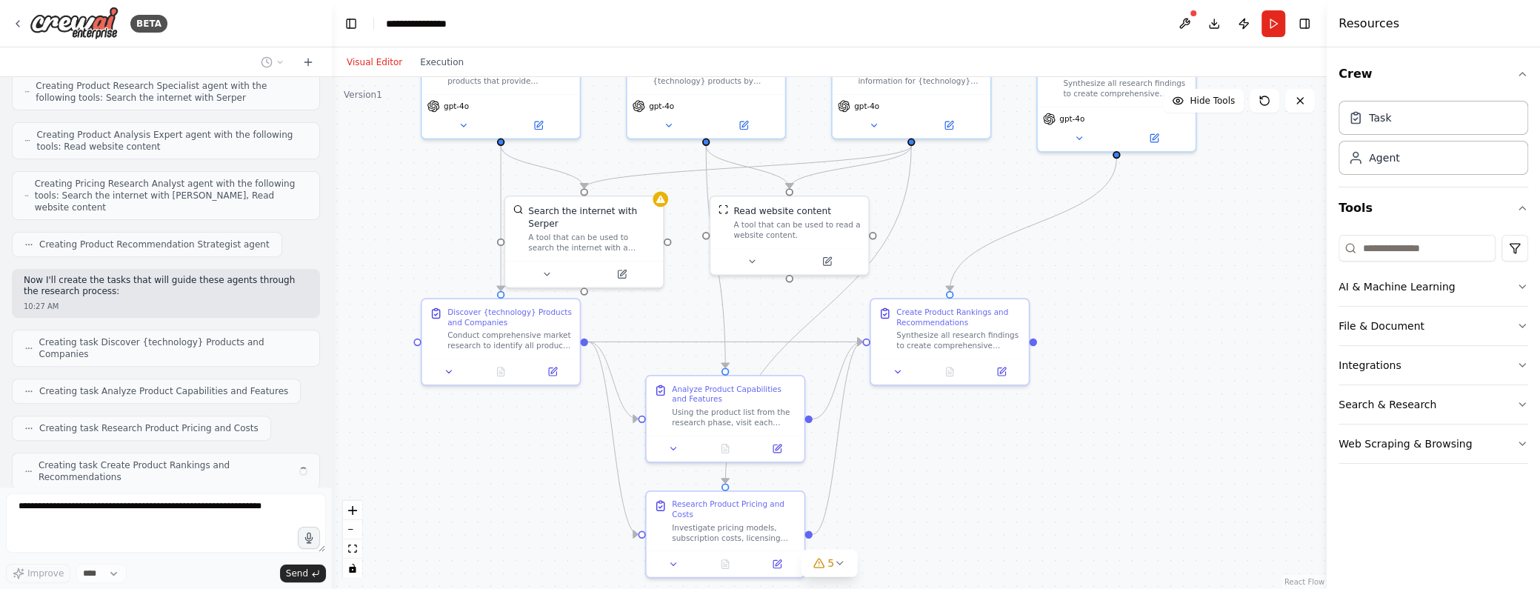
scroll to position [403, 0]
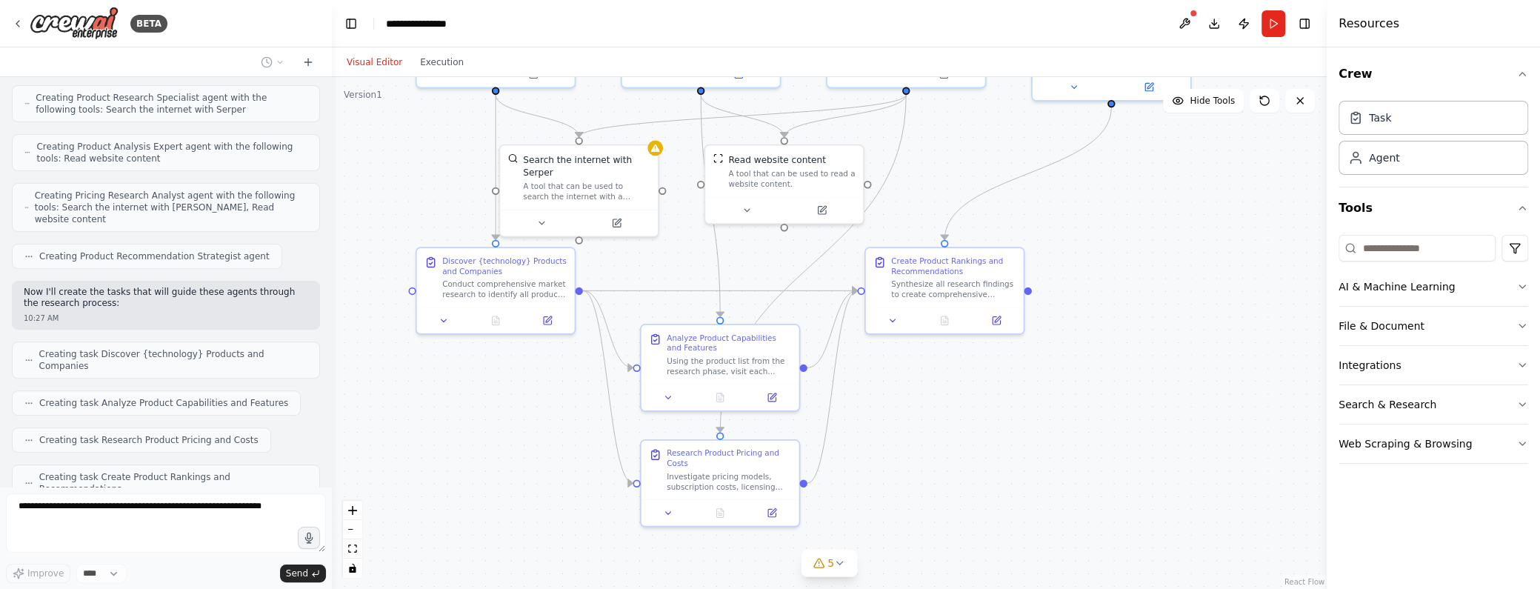
drag, startPoint x: 1188, startPoint y: 291, endPoint x: 1132, endPoint y: 259, distance: 64.7
click at [1132, 259] on div ".deletable-edge-delete-btn { width: 20px; height: 20px; border: 0px solid #ffff…" at bounding box center [829, 333] width 995 height 512
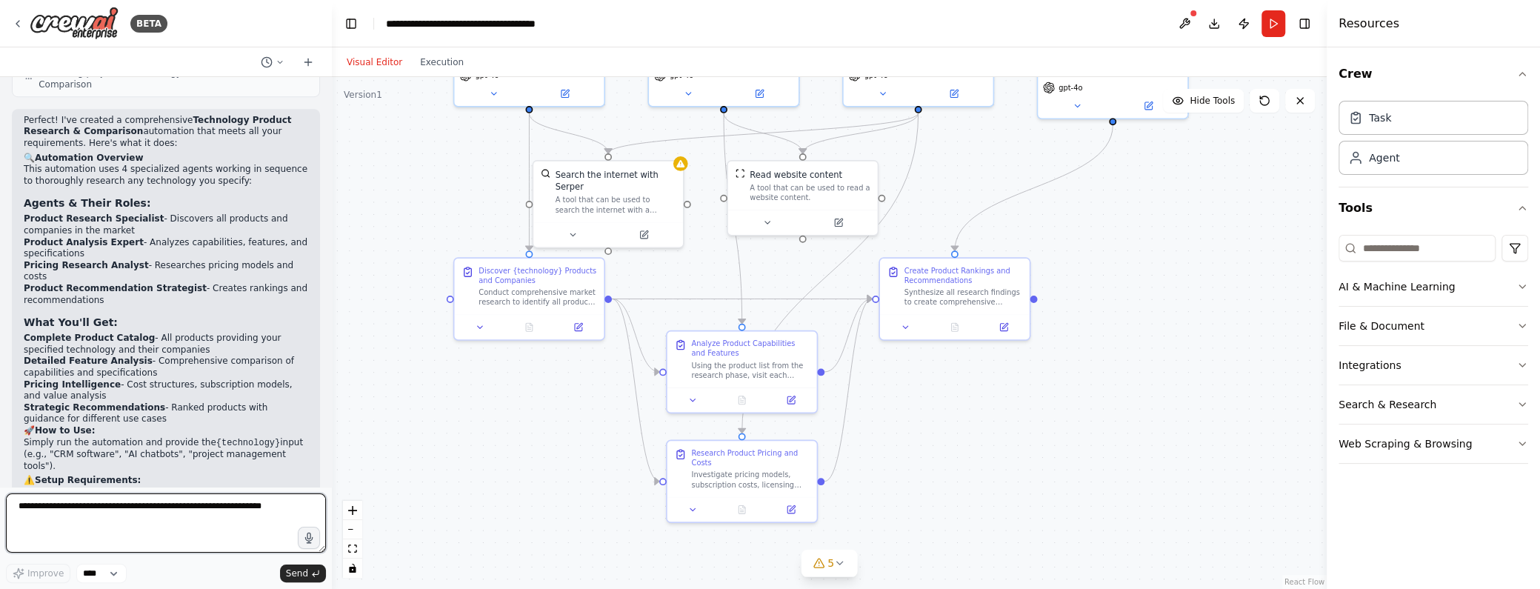
scroll to position [966, 0]
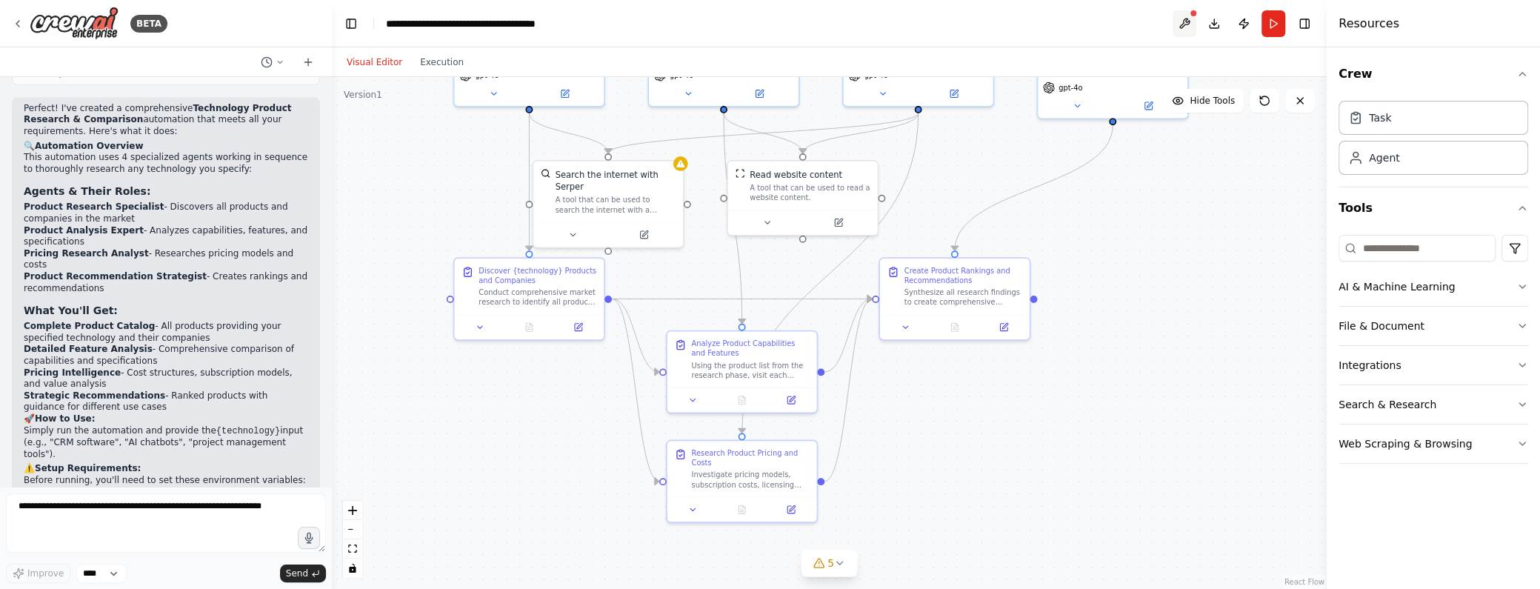
click at [1189, 21] on button at bounding box center [1185, 23] width 24 height 27
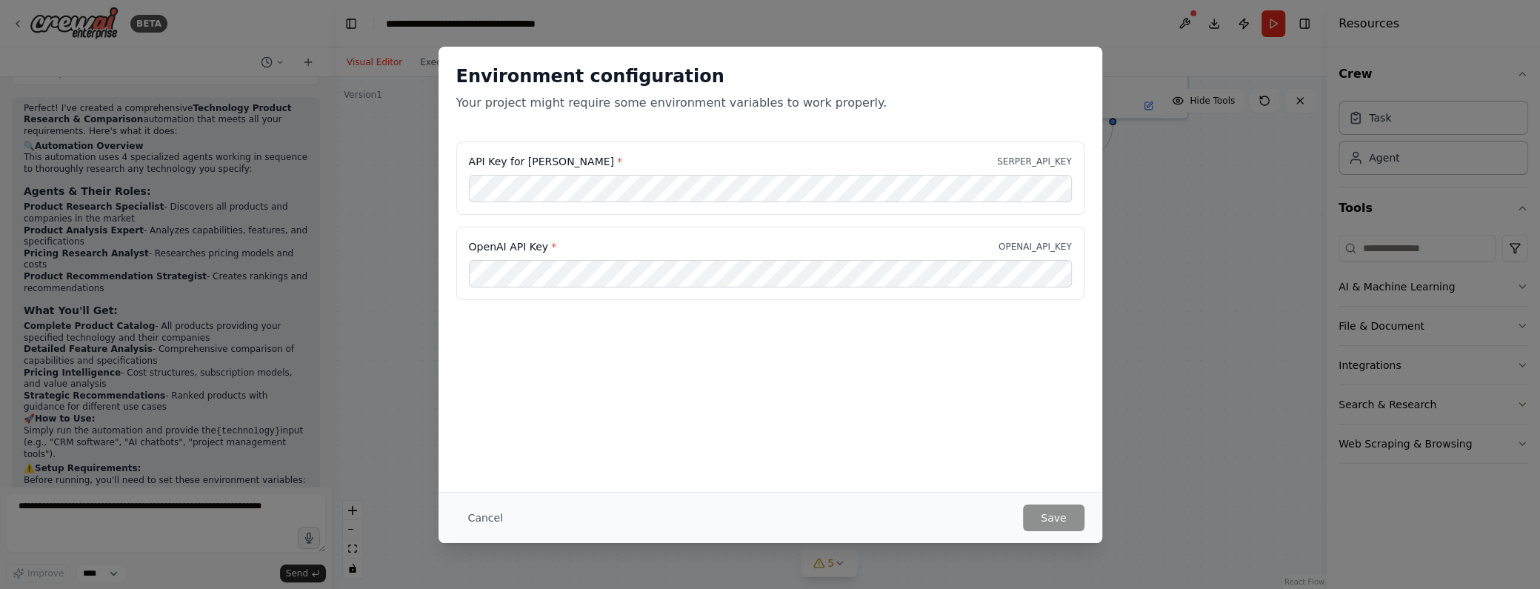
click at [696, 436] on div "Environment configuration Your project might require some environment variables…" at bounding box center [770, 269] width 664 height 445
click at [488, 516] on button "Cancel" at bounding box center [485, 517] width 59 height 27
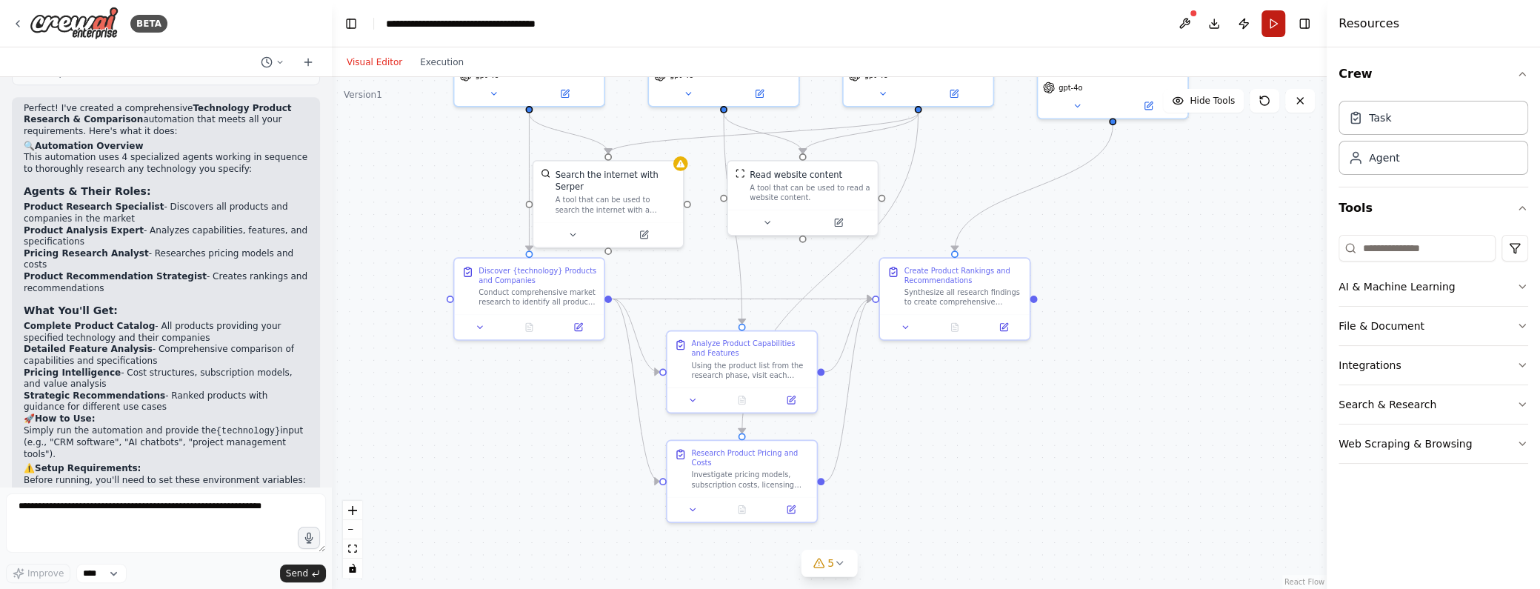
click at [1272, 25] on button "Run" at bounding box center [1273, 23] width 24 height 27
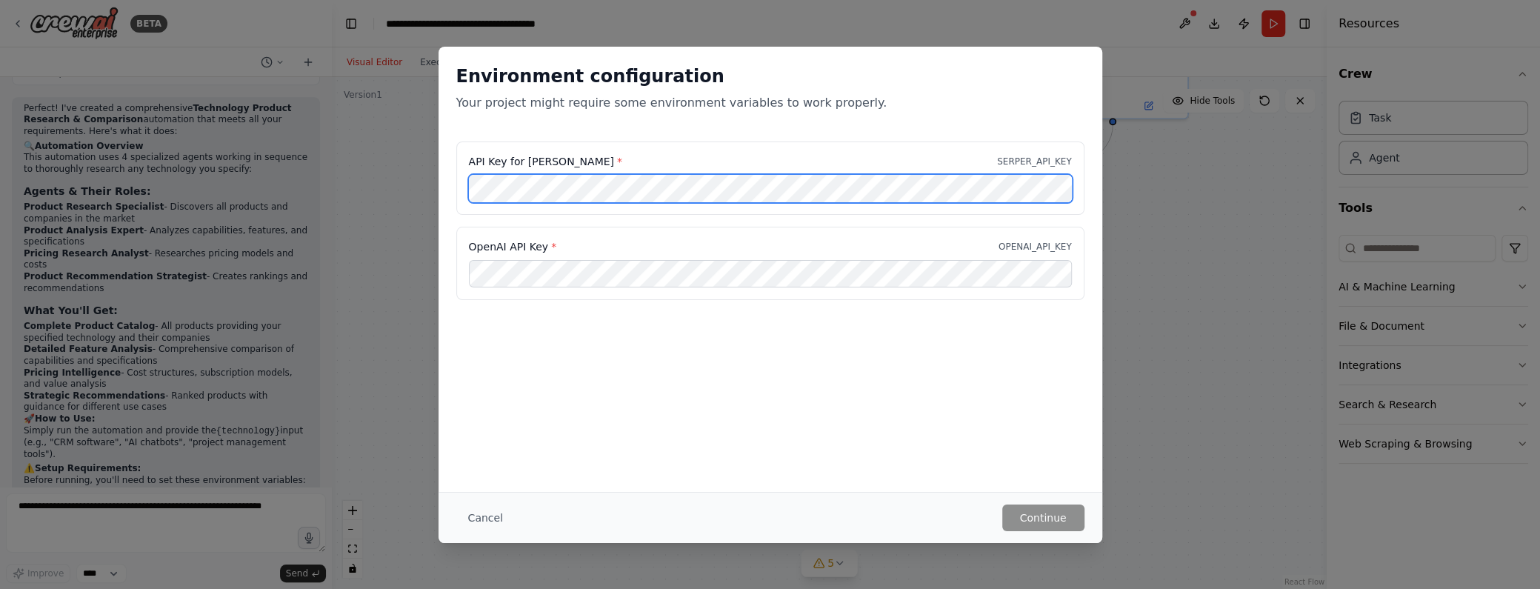
scroll to position [0, 0]
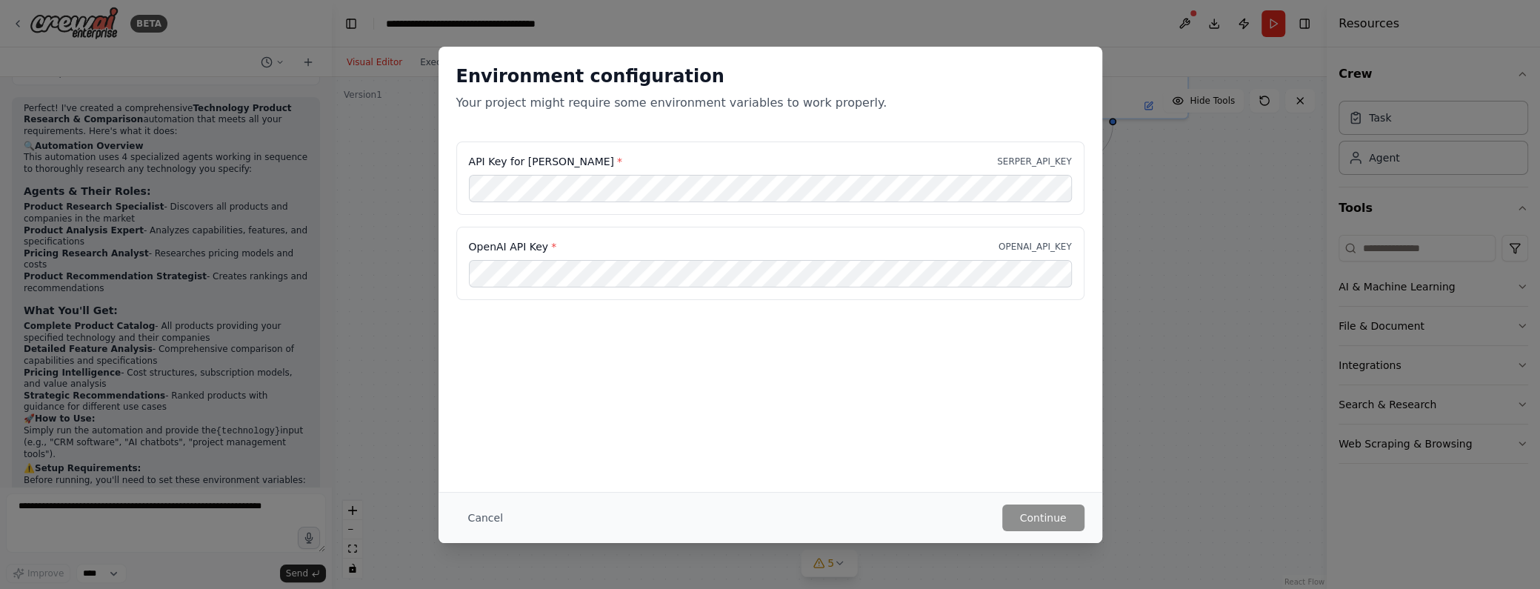
click at [733, 468] on div "Environment configuration Your project might require some environment variables…" at bounding box center [770, 269] width 664 height 445
click at [1058, 513] on button "Continue" at bounding box center [1043, 517] width 82 height 27
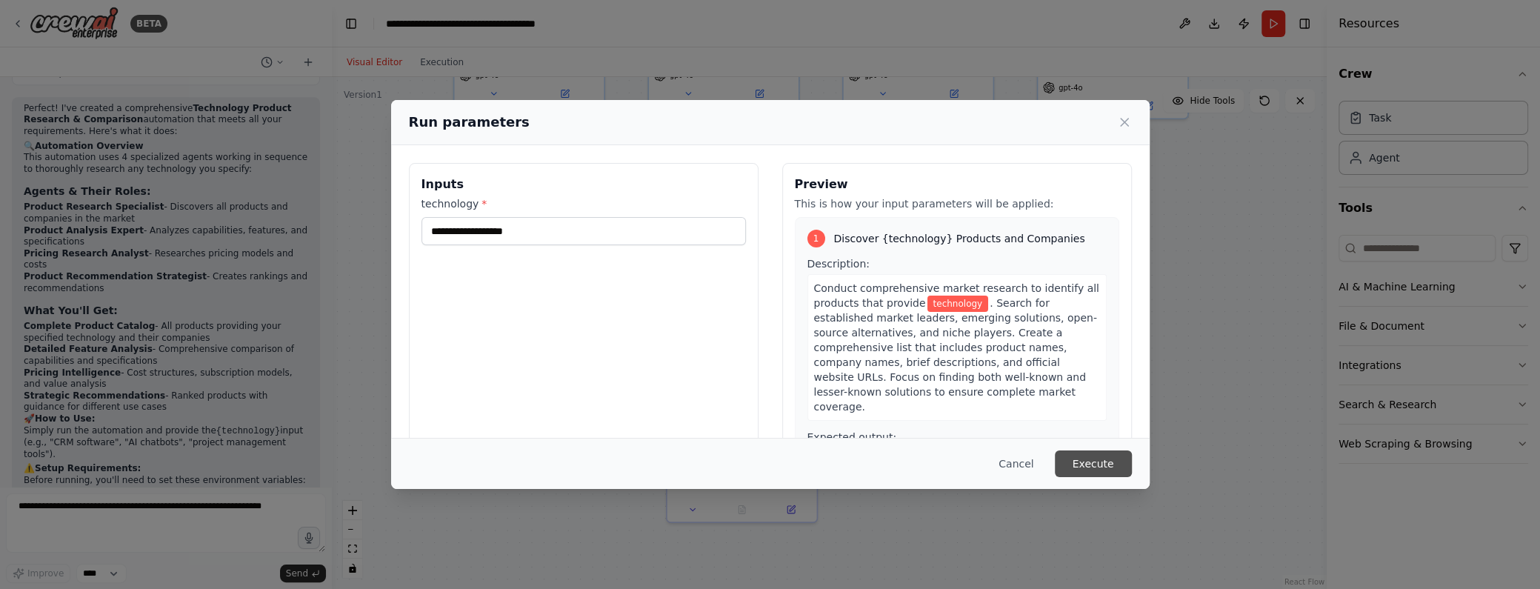
click at [1112, 459] on button "Execute" at bounding box center [1093, 463] width 77 height 27
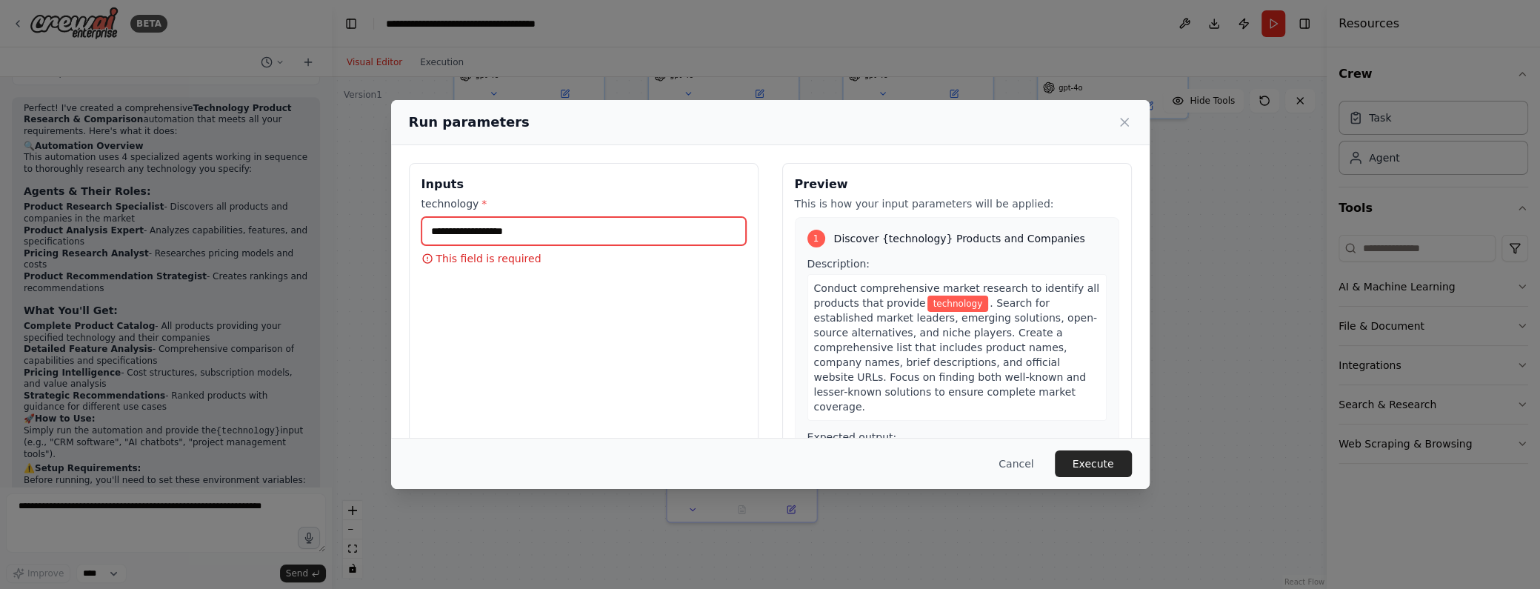
click at [577, 233] on input "technology *" at bounding box center [583, 231] width 324 height 28
drag, startPoint x: 481, startPoint y: 235, endPoint x: 413, endPoint y: 233, distance: 68.2
click at [413, 233] on div "Inputs technology * ***" at bounding box center [584, 338] width 350 height 351
type input "**********"
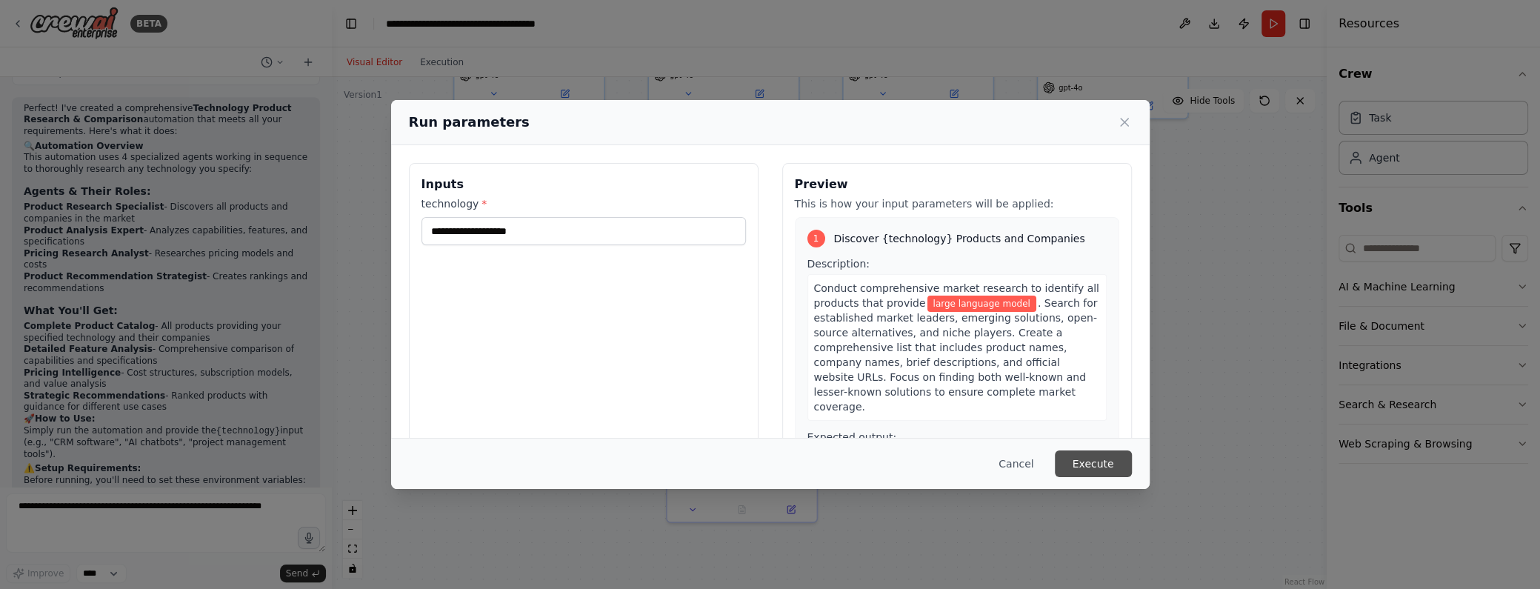
click at [1107, 467] on button "Execute" at bounding box center [1093, 463] width 77 height 27
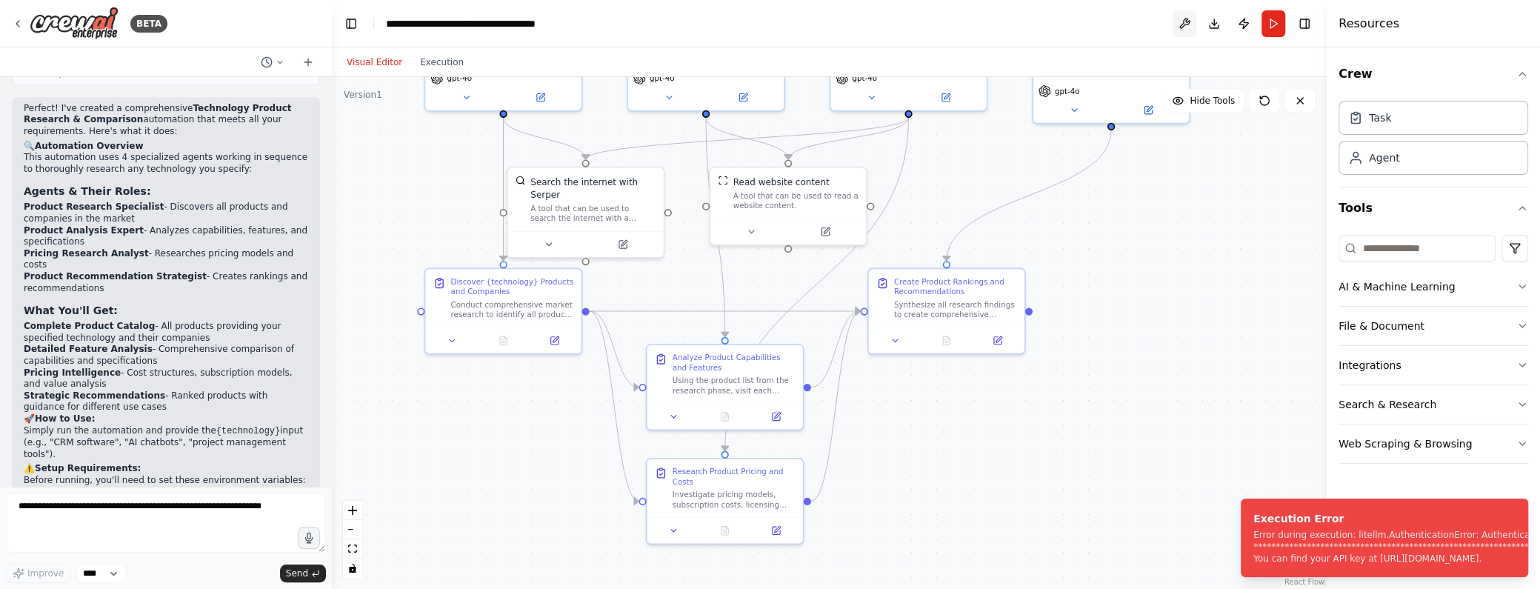
click at [1184, 22] on button at bounding box center [1185, 23] width 24 height 27
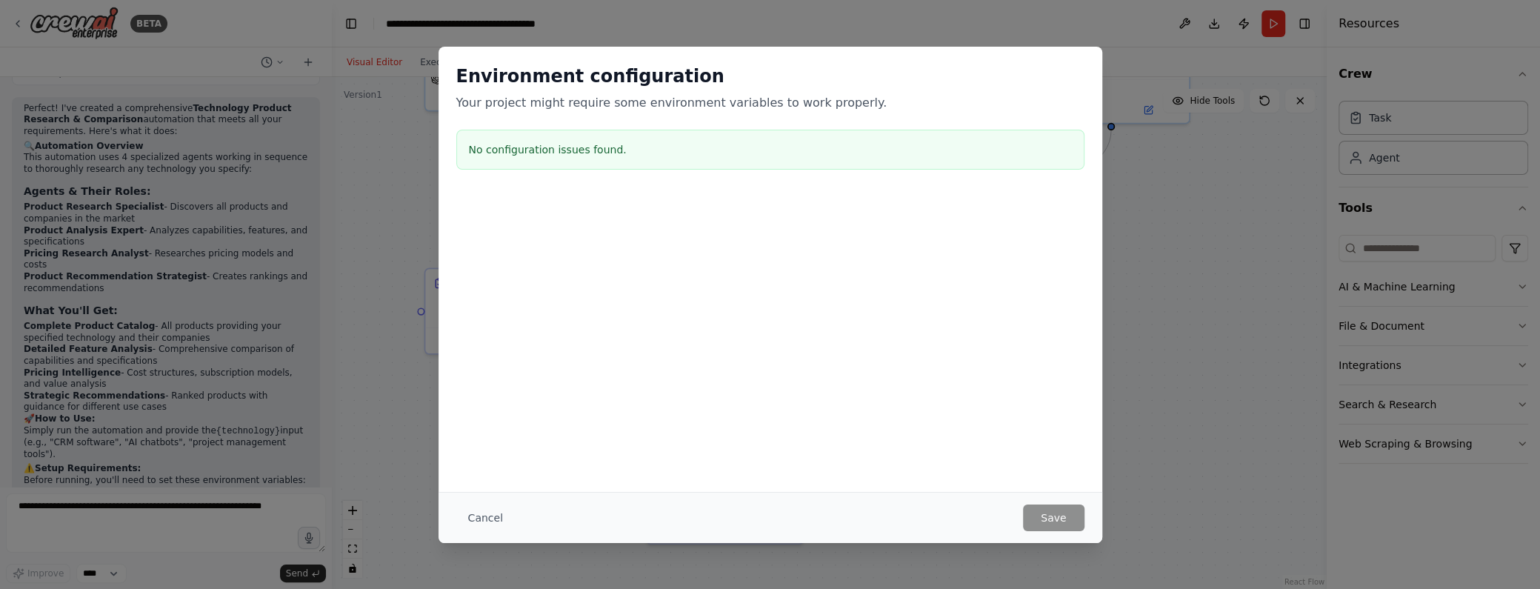
click at [588, 153] on h3 "No configuration issues found." at bounding box center [770, 149] width 603 height 15
click at [486, 510] on button "Cancel" at bounding box center [485, 517] width 59 height 27
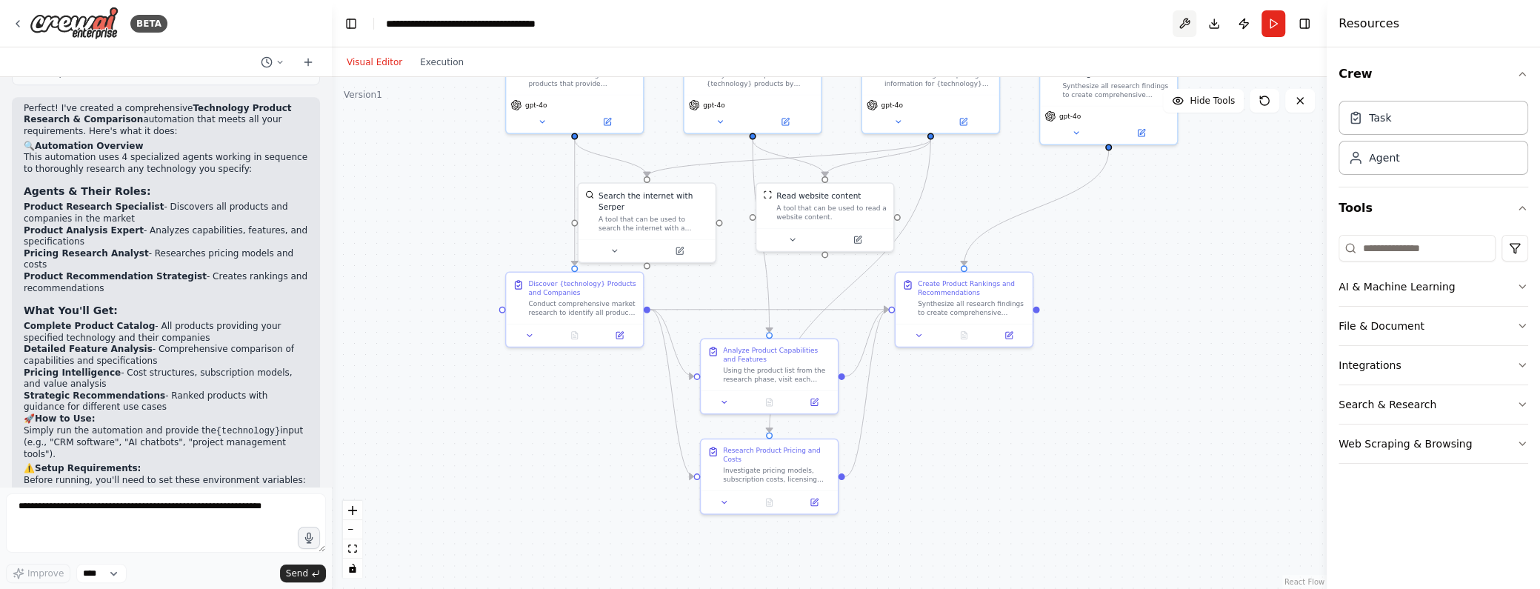
click at [1186, 25] on button at bounding box center [1185, 23] width 24 height 27
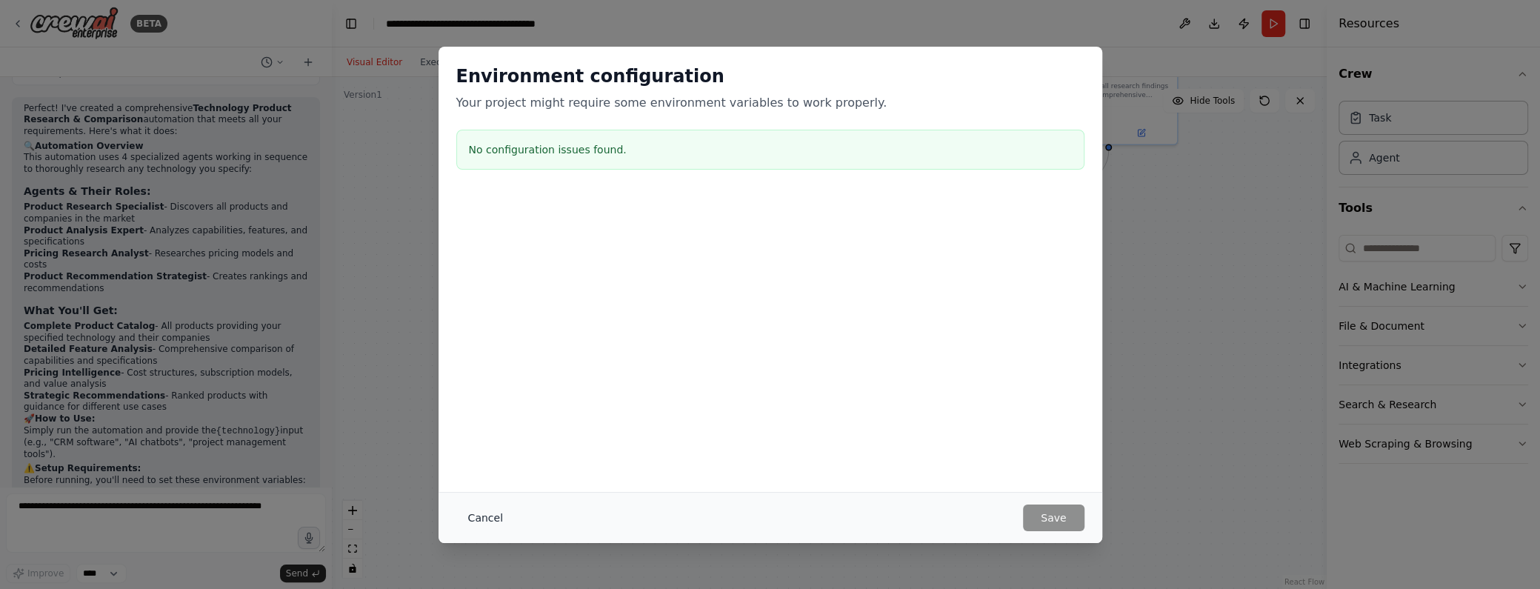
click at [491, 518] on button "Cancel" at bounding box center [485, 517] width 59 height 27
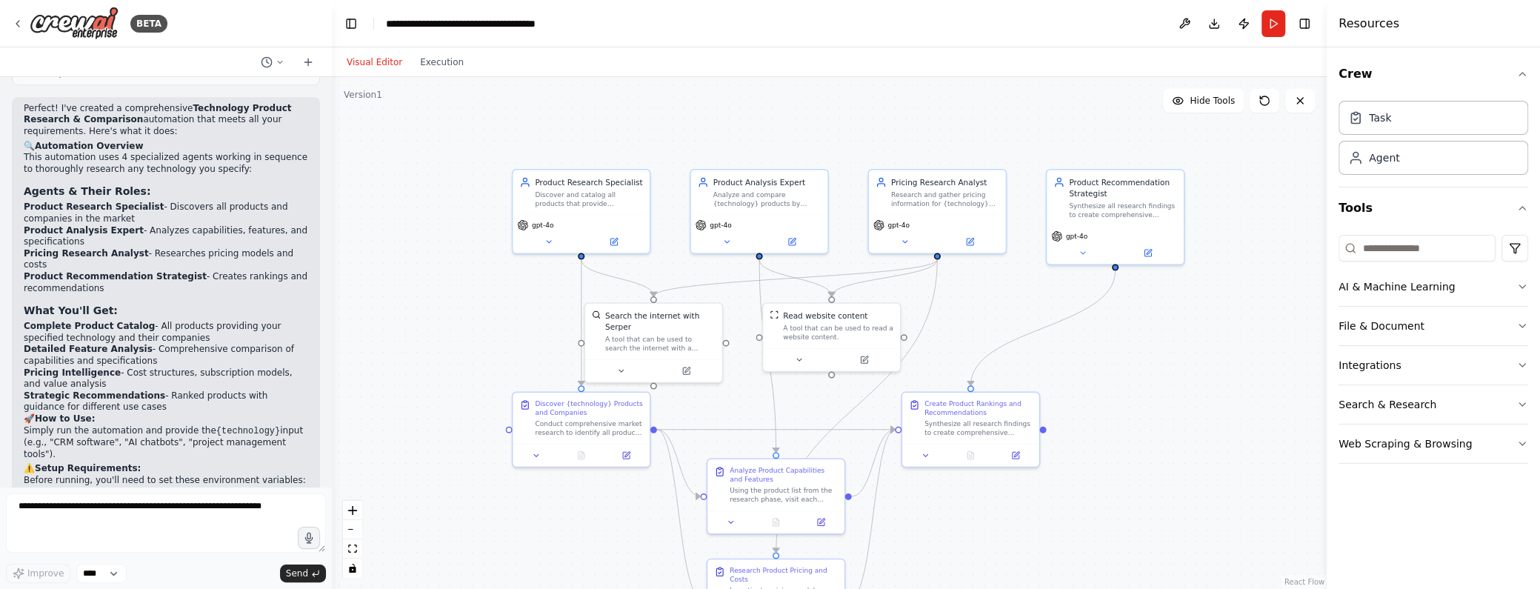
drag, startPoint x: 1237, startPoint y: 392, endPoint x: 1244, endPoint y: 512, distance: 120.2
click at [1244, 512] on div ".deletable-edge-delete-btn { width: 20px; height: 20px; border: 0px solid #ffff…" at bounding box center [829, 333] width 995 height 512
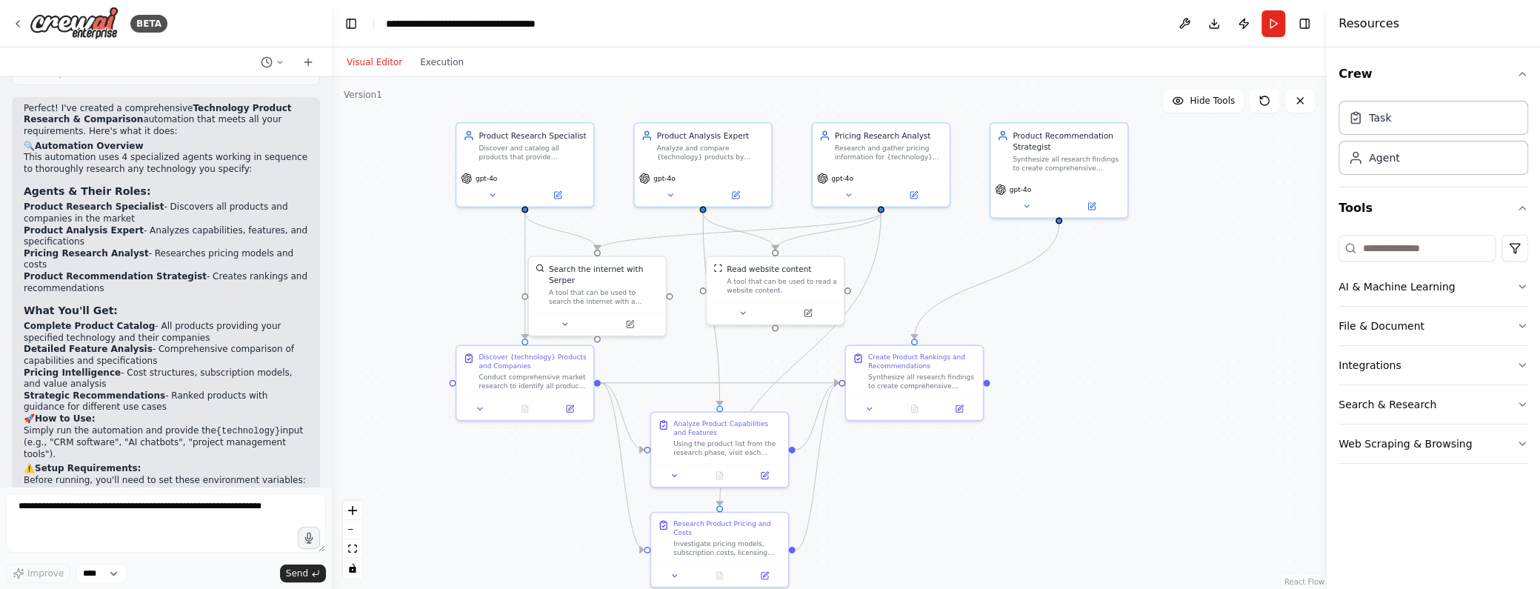
drag, startPoint x: 1244, startPoint y: 510, endPoint x: 1187, endPoint y: 464, distance: 73.1
click at [1187, 464] on div ".deletable-edge-delete-btn { width: 20px; height: 20px; border: 0px solid #ffff…" at bounding box center [829, 333] width 995 height 512
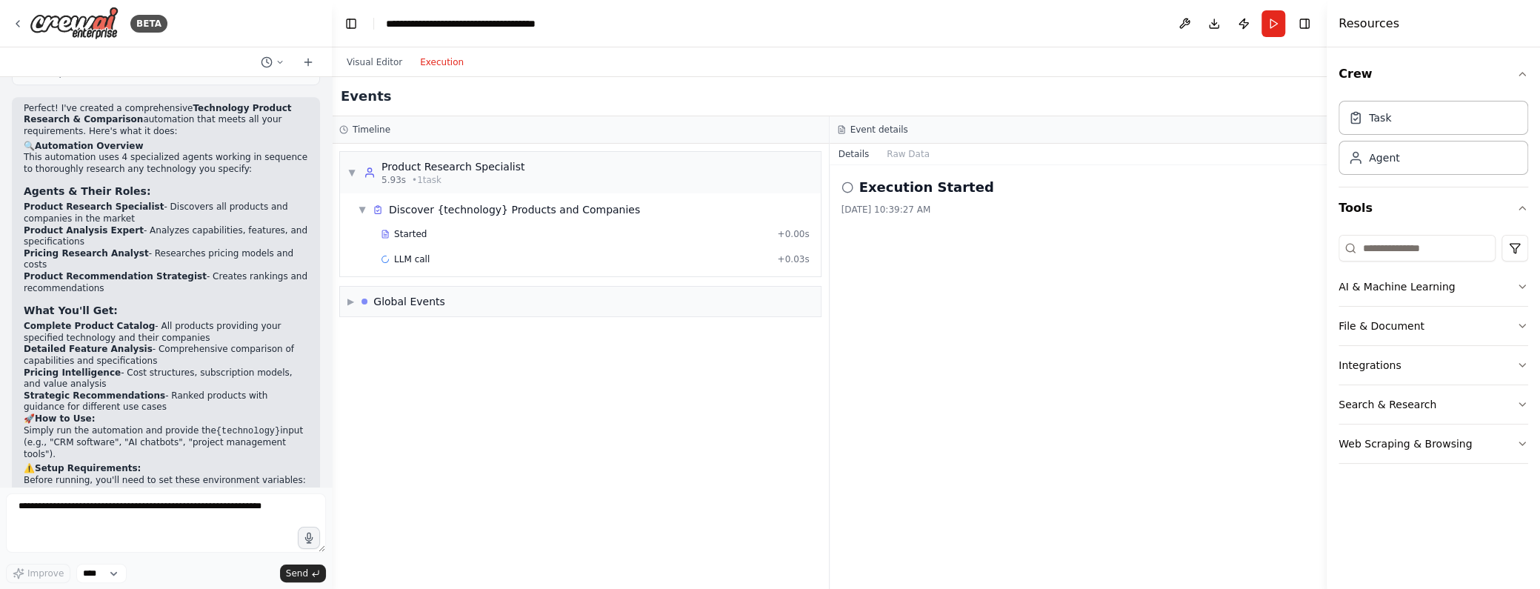
click at [444, 63] on button "Execution" at bounding box center [441, 62] width 61 height 18
click at [1383, 120] on div "Task" at bounding box center [1380, 117] width 22 height 15
click at [1398, 116] on div "Task" at bounding box center [1433, 117] width 190 height 34
click at [1390, 158] on div "Agent" at bounding box center [1384, 157] width 30 height 15
click at [1271, 25] on button "Run" at bounding box center [1273, 23] width 24 height 27
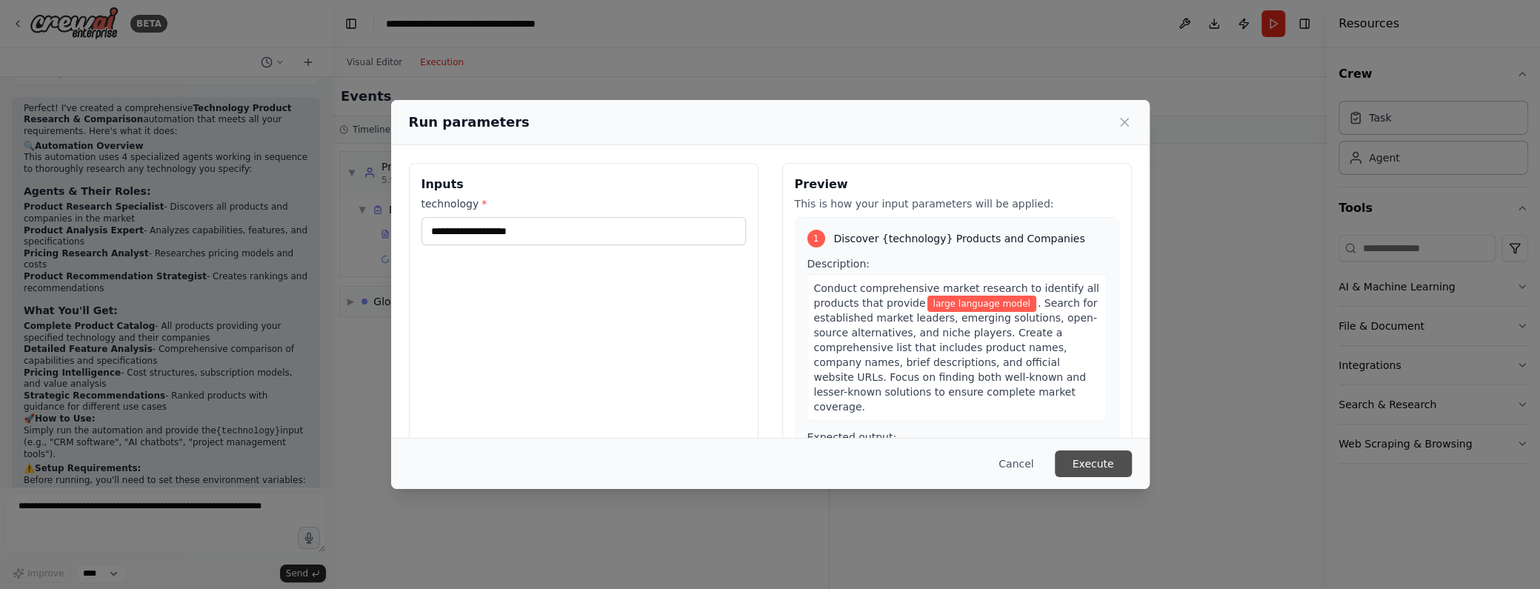
click at [1106, 467] on button "Execute" at bounding box center [1093, 463] width 77 height 27
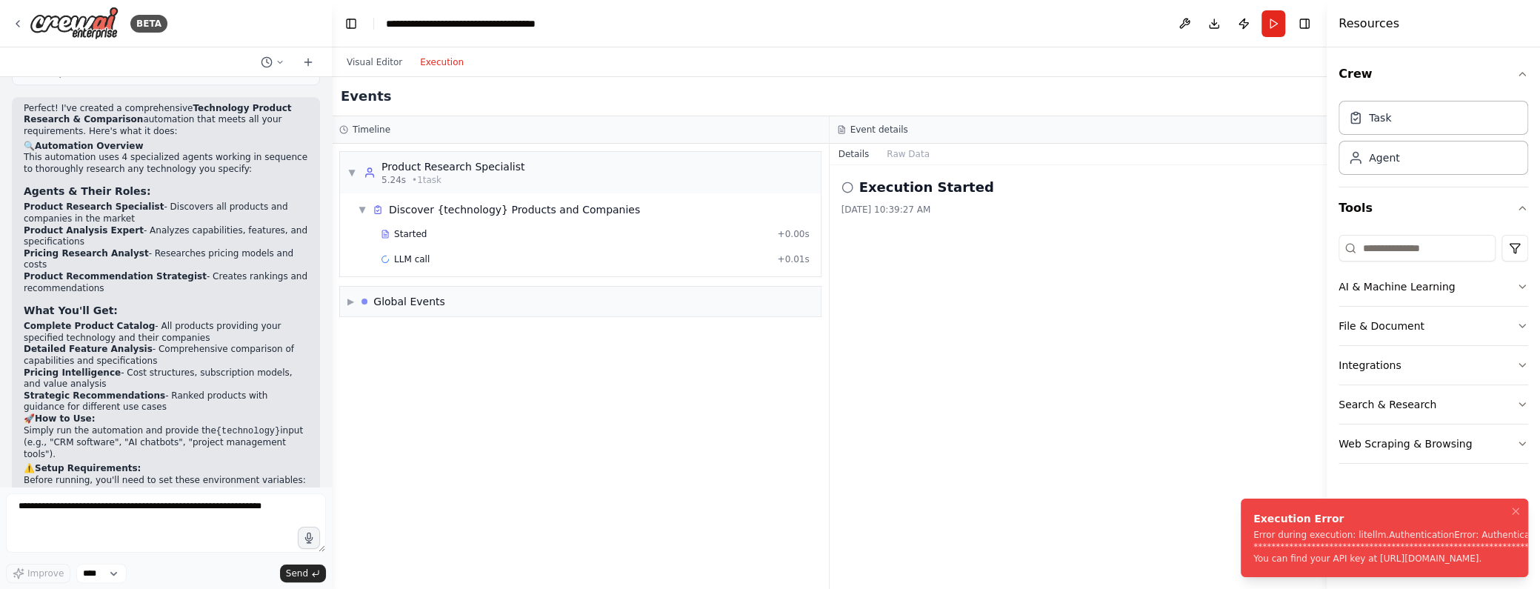
click at [1518, 508] on icon "Notifications (F8)" at bounding box center [1516, 511] width 12 height 12
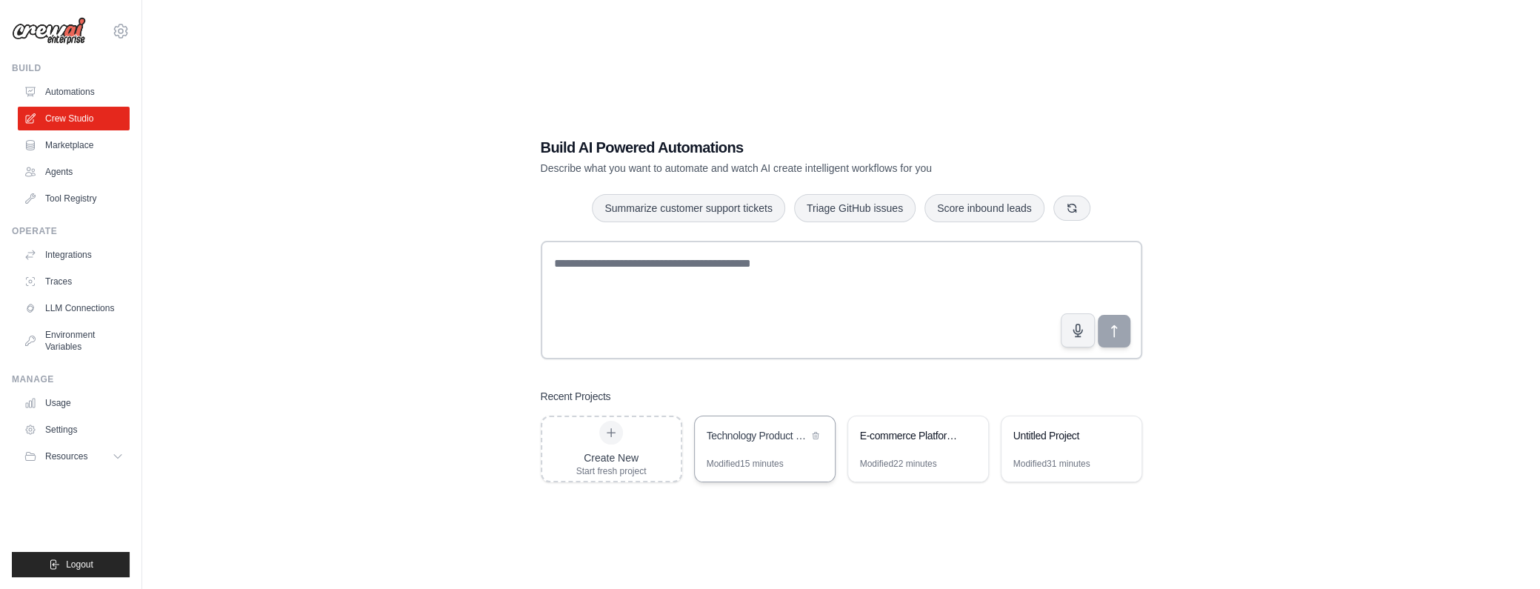
click at [736, 447] on div "Technology Product Research & Comparison" at bounding box center [765, 436] width 140 height 41
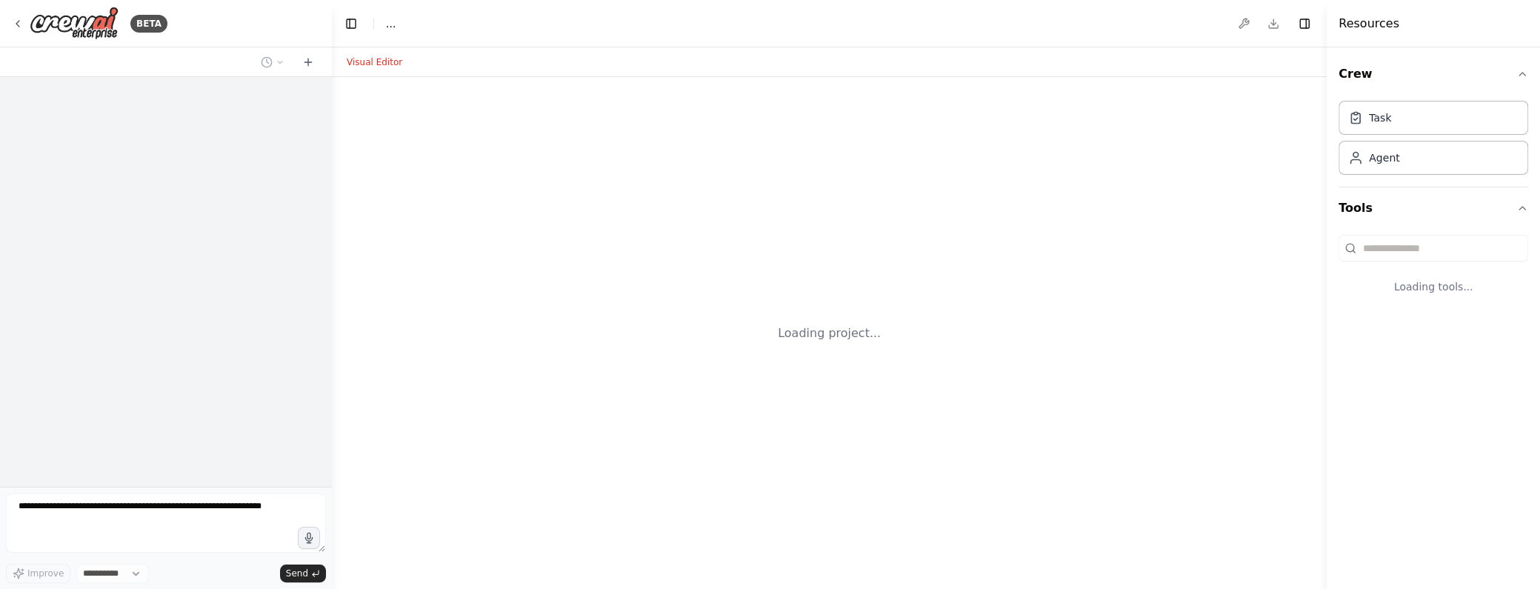
select select "****"
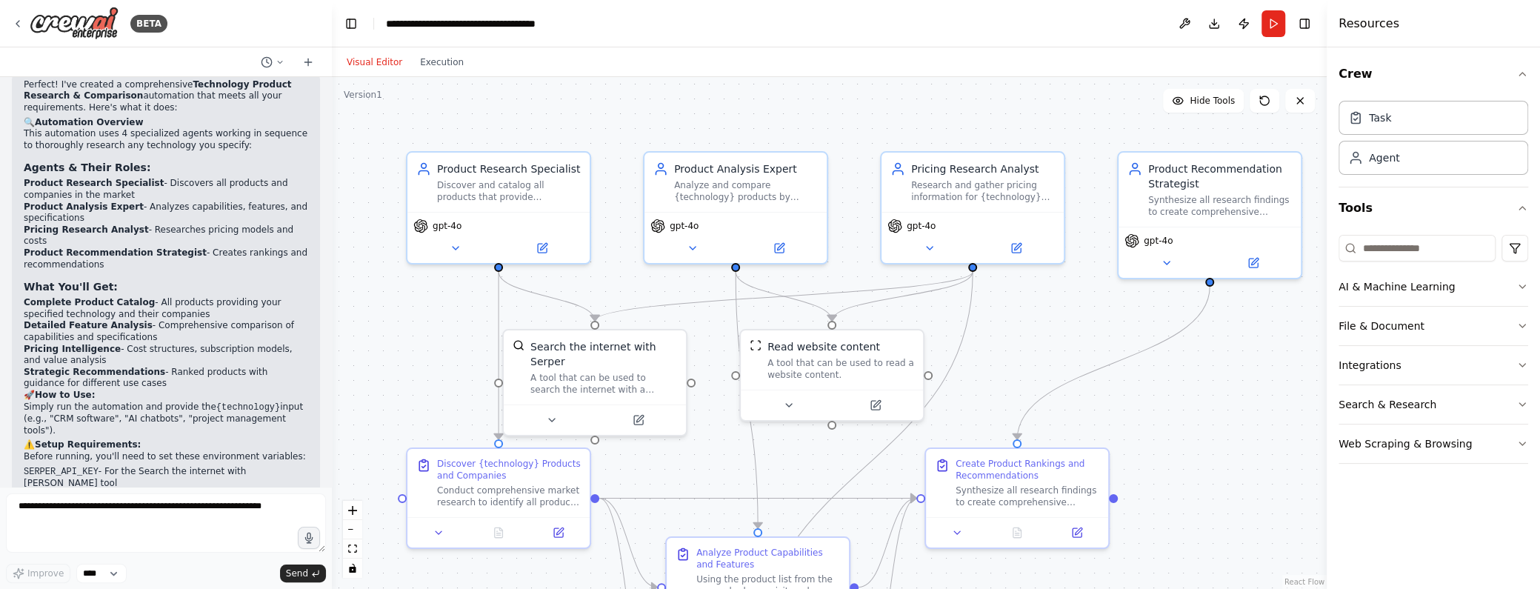
scroll to position [966, 0]
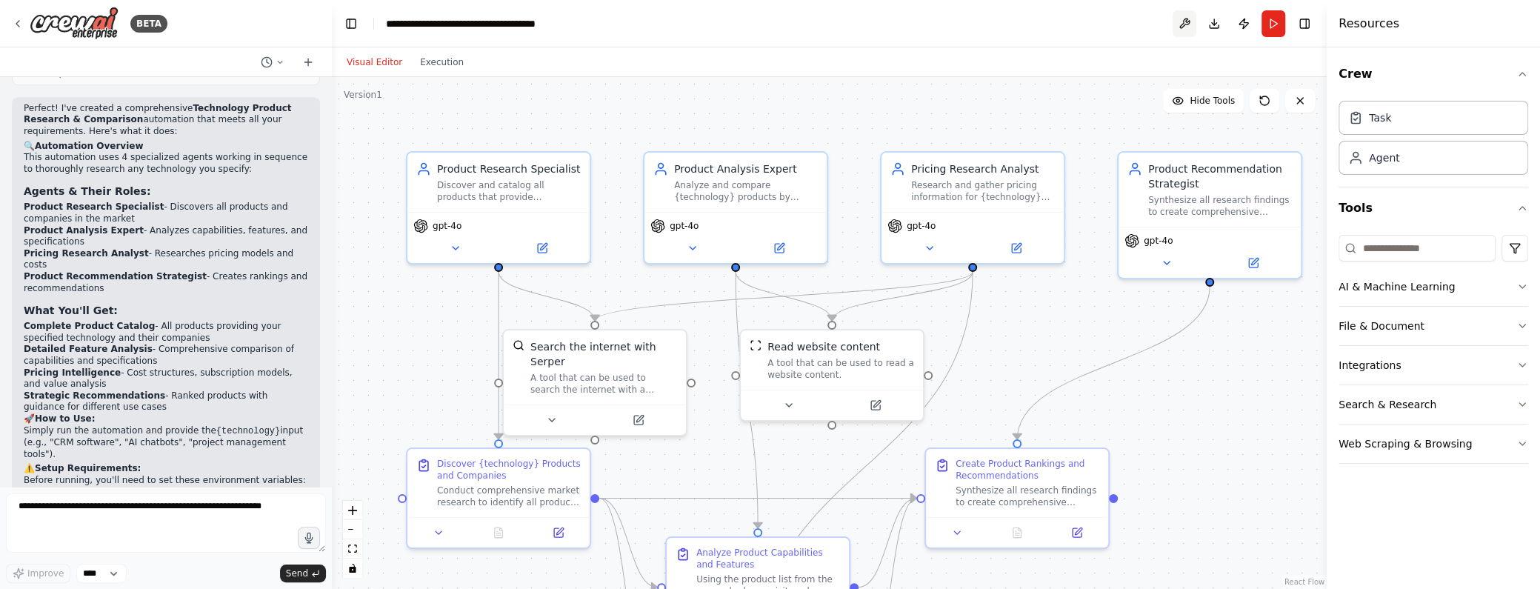
click at [1181, 24] on button at bounding box center [1185, 23] width 24 height 27
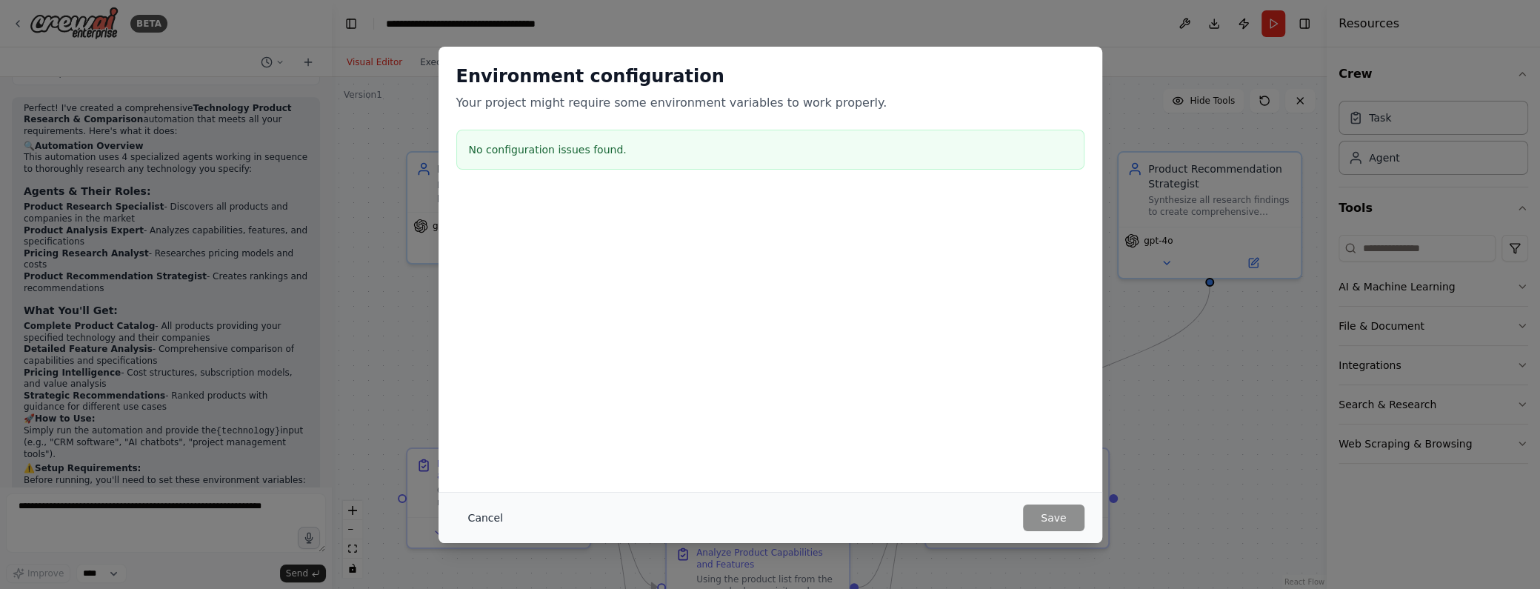
click at [488, 514] on button "Cancel" at bounding box center [485, 517] width 59 height 27
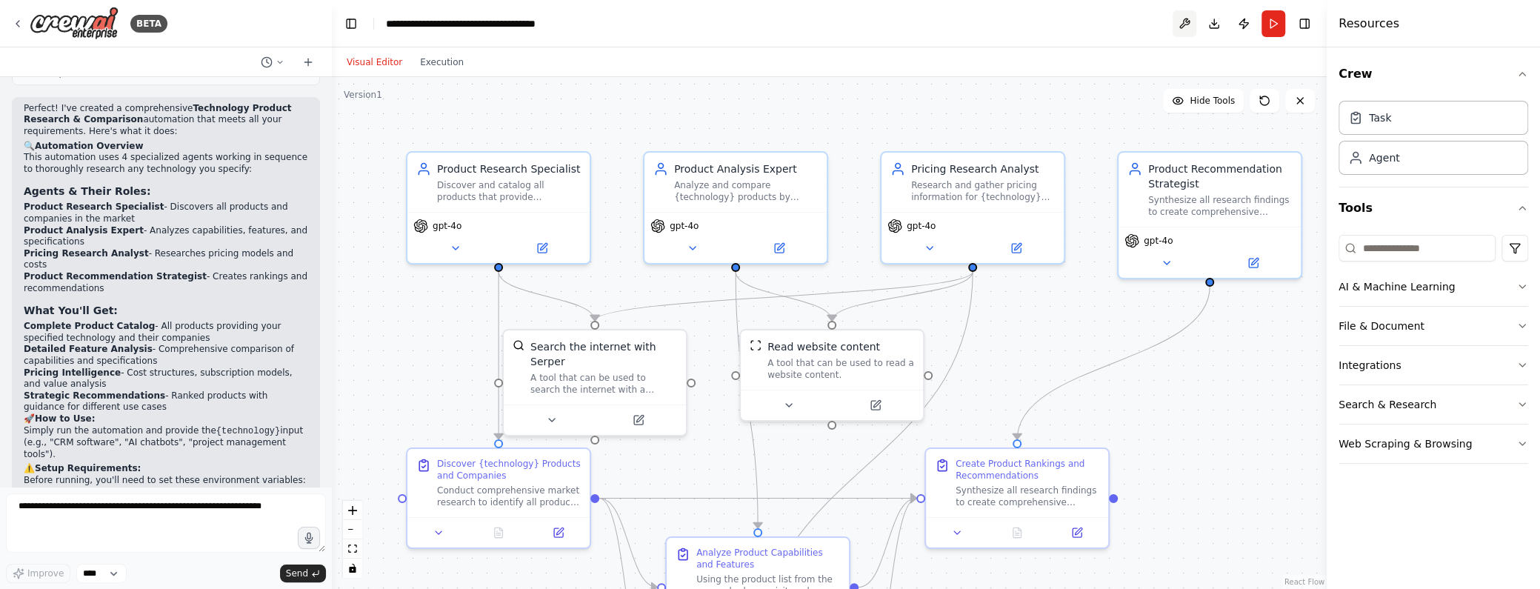
click at [1183, 24] on button at bounding box center [1185, 23] width 24 height 27
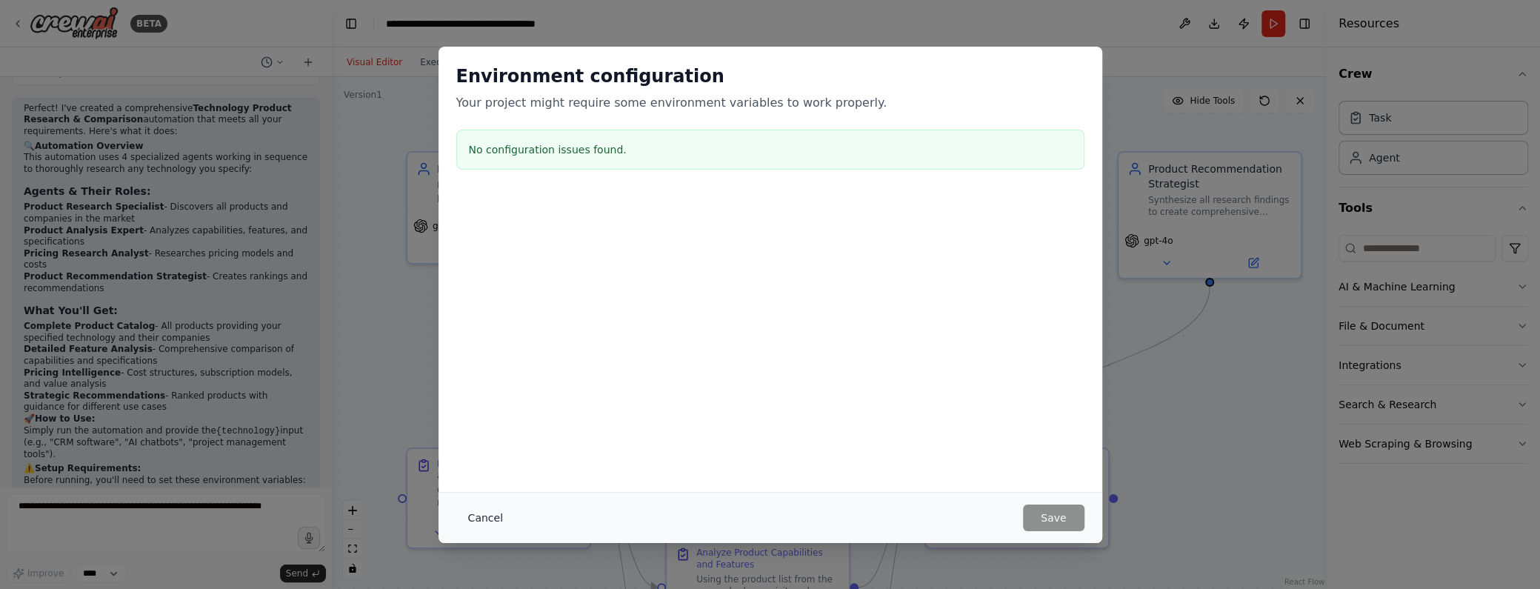
click at [493, 526] on button "Cancel" at bounding box center [485, 517] width 59 height 27
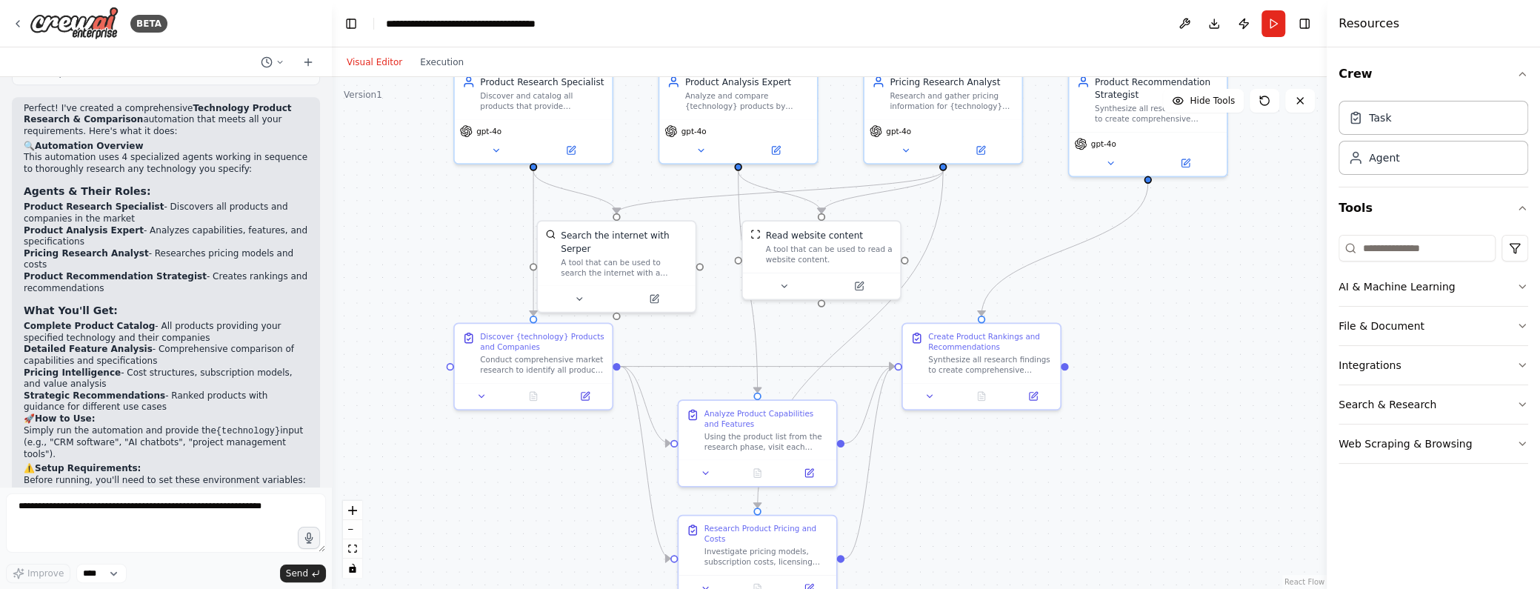
drag, startPoint x: 1259, startPoint y: 471, endPoint x: 1181, endPoint y: 323, distance: 167.7
click at [1181, 323] on div ".deletable-edge-delete-btn { width: 20px; height: 20px; border: 0px solid #ffff…" at bounding box center [829, 333] width 995 height 512
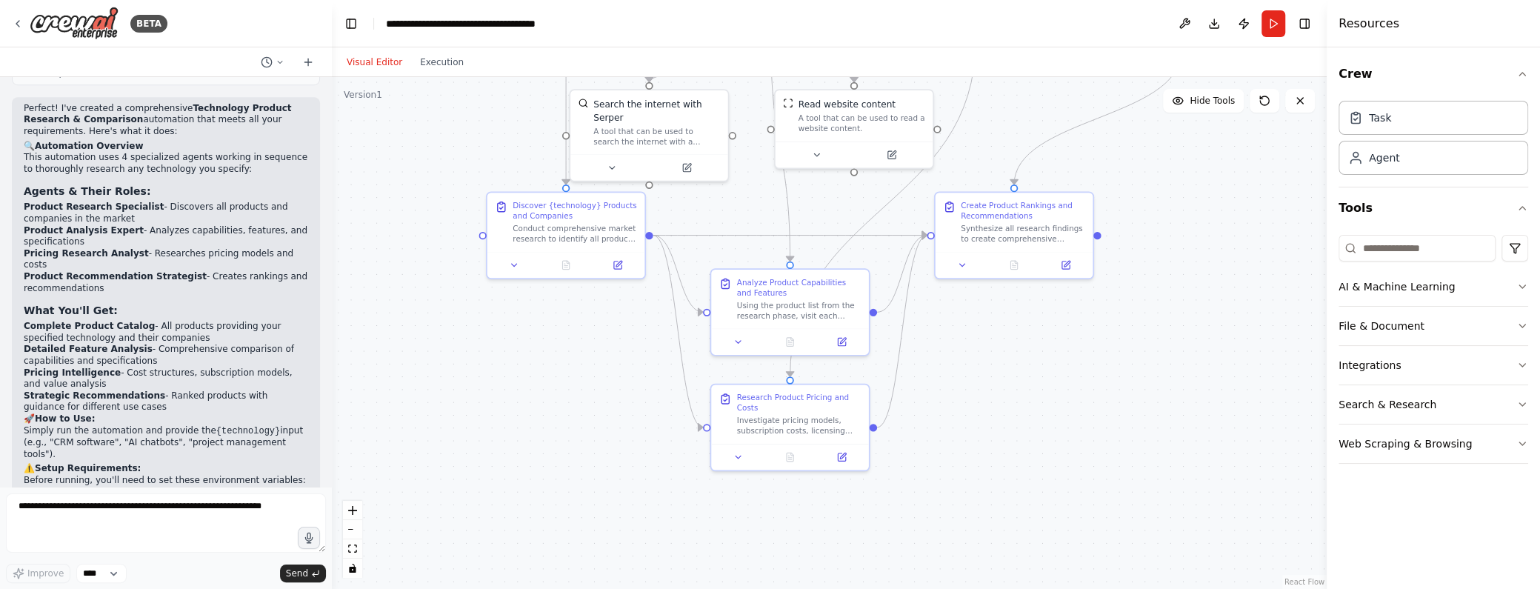
drag, startPoint x: 1171, startPoint y: 470, endPoint x: 1209, endPoint y: 356, distance: 119.5
click at [1209, 355] on div ".deletable-edge-delete-btn { width: 20px; height: 20px; border: 0px solid #ffff…" at bounding box center [829, 333] width 995 height 512
